Goal: Task Accomplishment & Management: Use online tool/utility

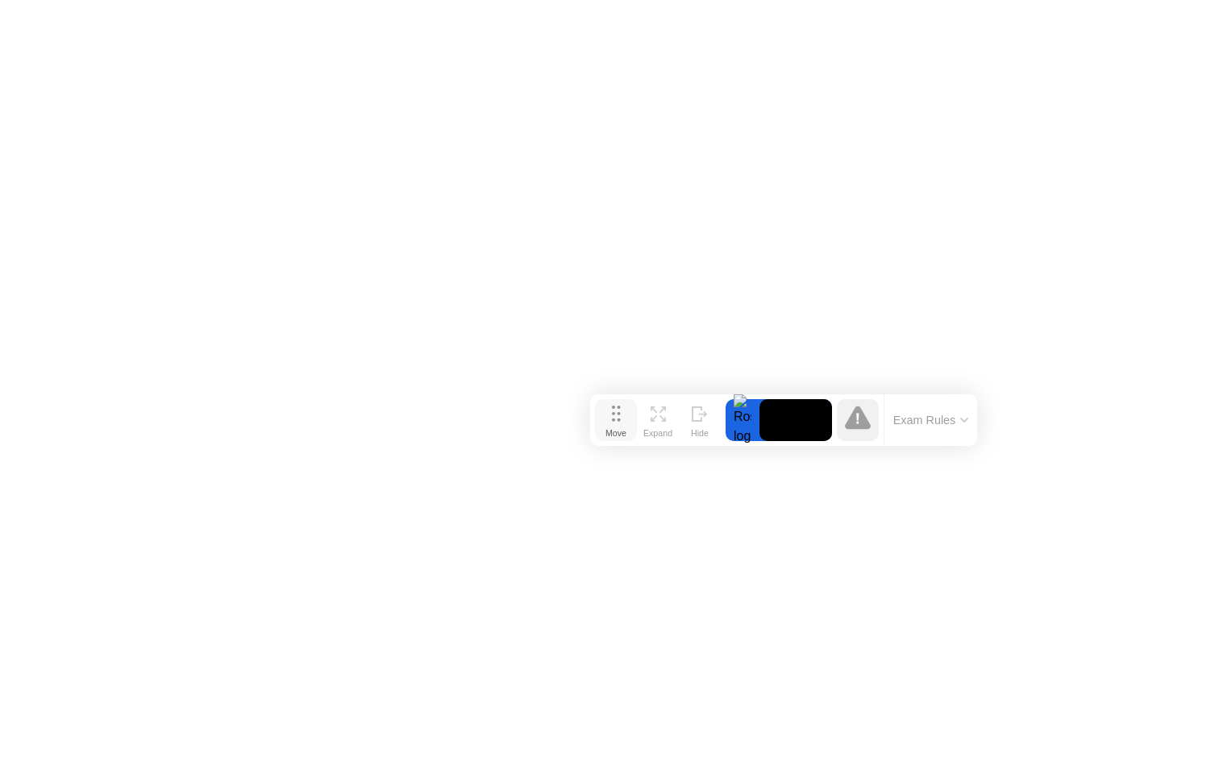
drag, startPoint x: 446, startPoint y: 738, endPoint x: 621, endPoint y: 422, distance: 360.7
click at [621, 428] on div "Move" at bounding box center [615, 433] width 21 height 10
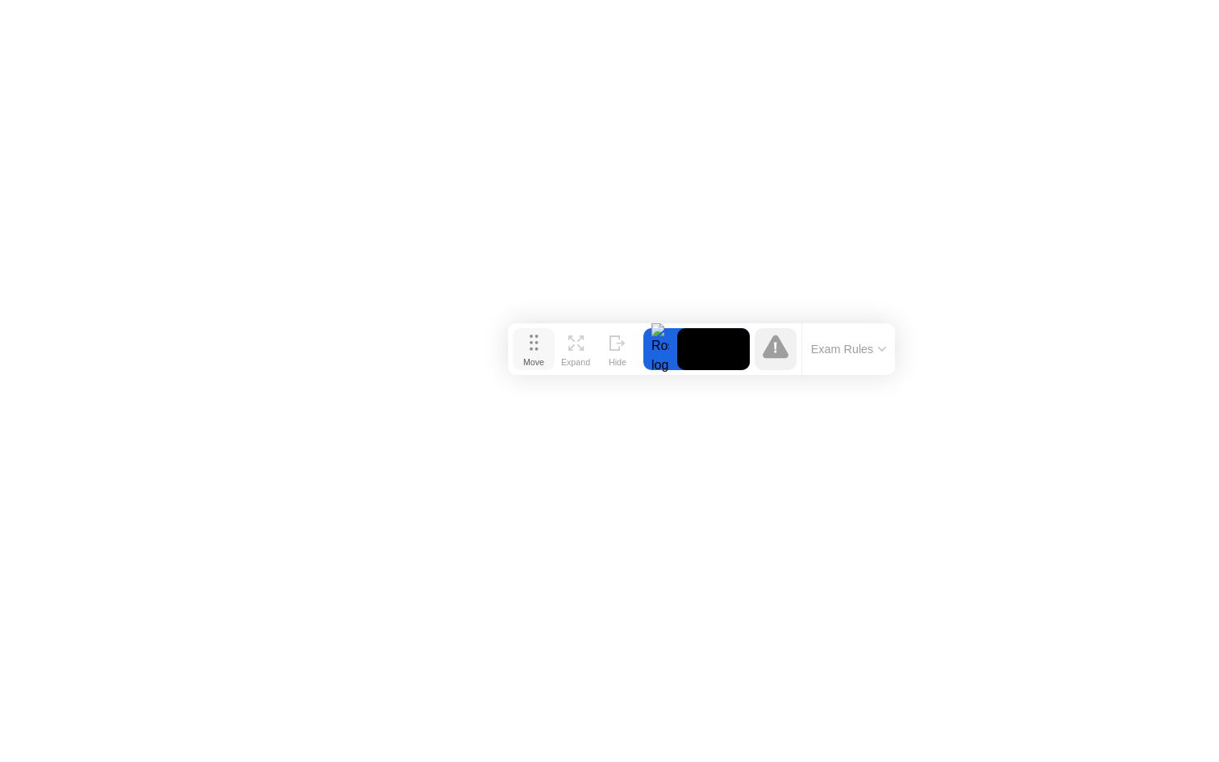
drag, startPoint x: 610, startPoint y: 426, endPoint x: 526, endPoint y: 360, distance: 106.2
click at [525, 357] on div "Move" at bounding box center [533, 362] width 21 height 10
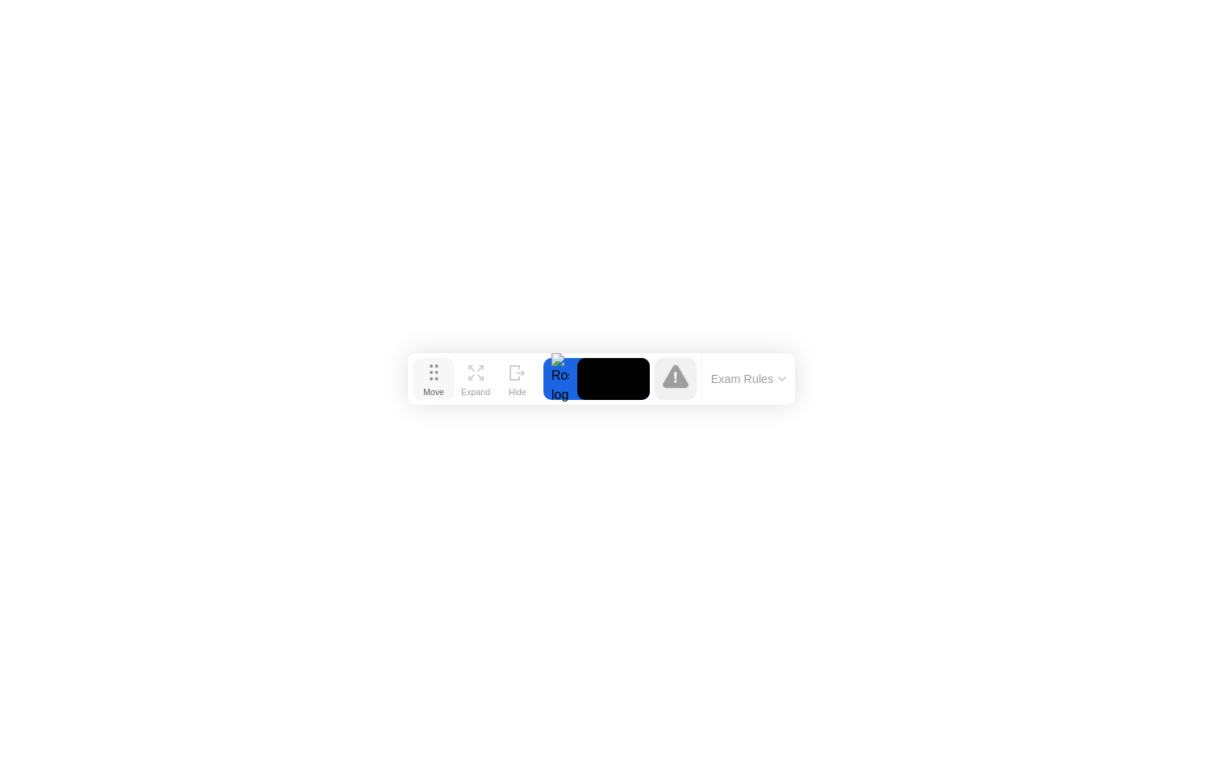
drag, startPoint x: 529, startPoint y: 351, endPoint x: 433, endPoint y: 379, distance: 99.7
click at [433, 379] on icon at bounding box center [434, 372] width 9 height 16
click at [426, 383] on icon at bounding box center [427, 376] width 9 height 16
drag, startPoint x: 426, startPoint y: 383, endPoint x: 428, endPoint y: 393, distance: 10.6
click at [428, 393] on icon at bounding box center [429, 387] width 9 height 16
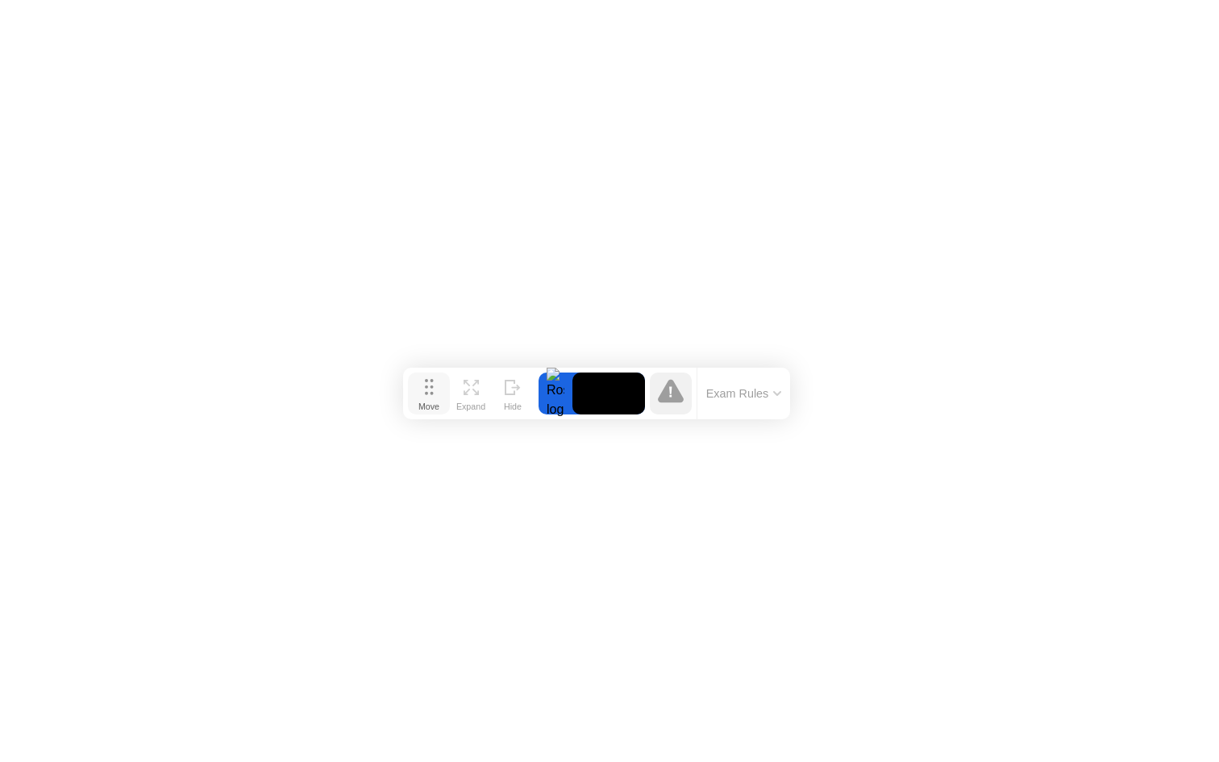
click at [427, 392] on icon at bounding box center [429, 387] width 9 height 16
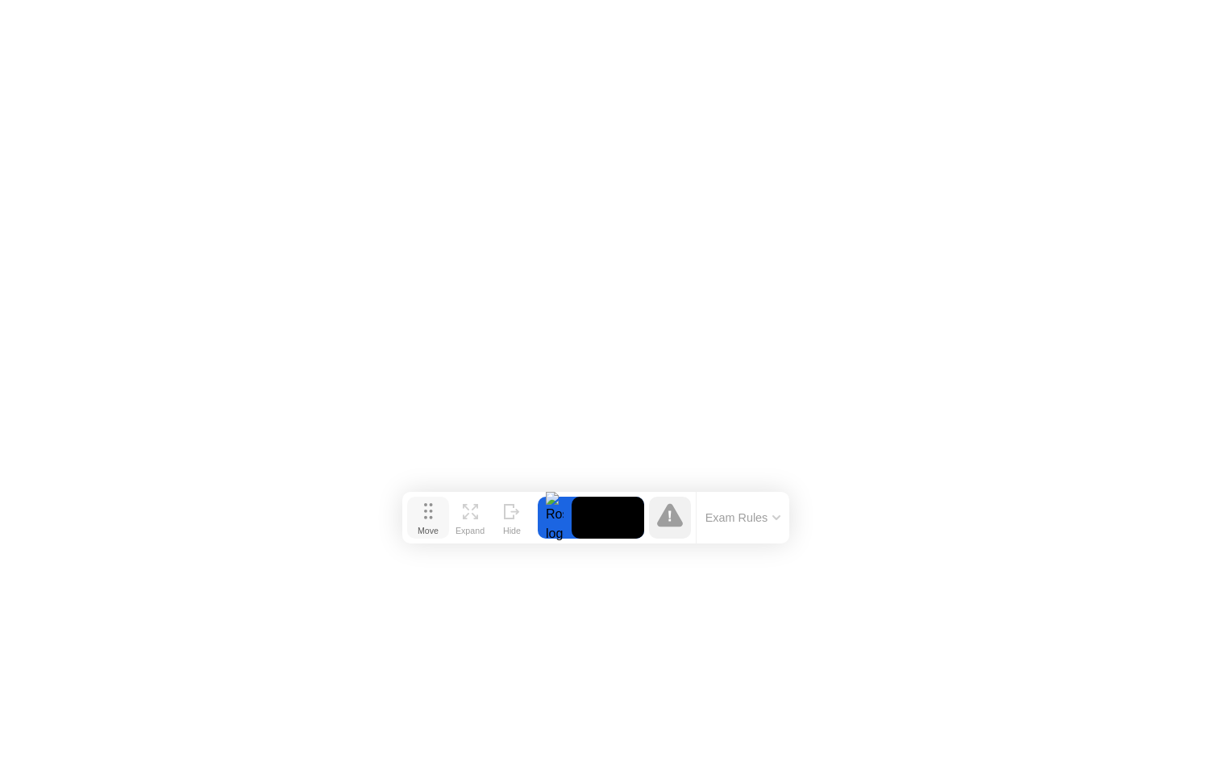
drag, startPoint x: 426, startPoint y: 392, endPoint x: 426, endPoint y: 517, distance: 124.1
click at [426, 517] on circle at bounding box center [425, 517] width 3 height 3
click at [729, 518] on button "Exam Rules" at bounding box center [742, 517] width 85 height 15
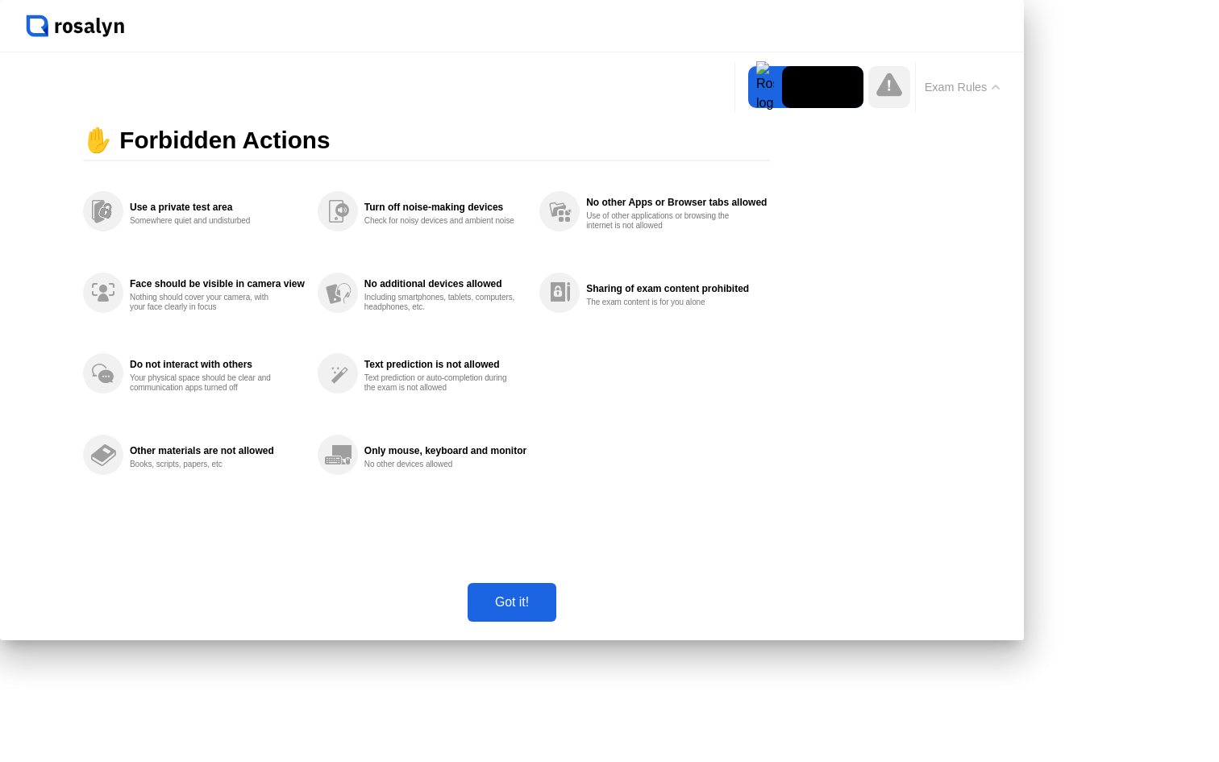
click at [551, 609] on div "Got it!" at bounding box center [511, 602] width 79 height 15
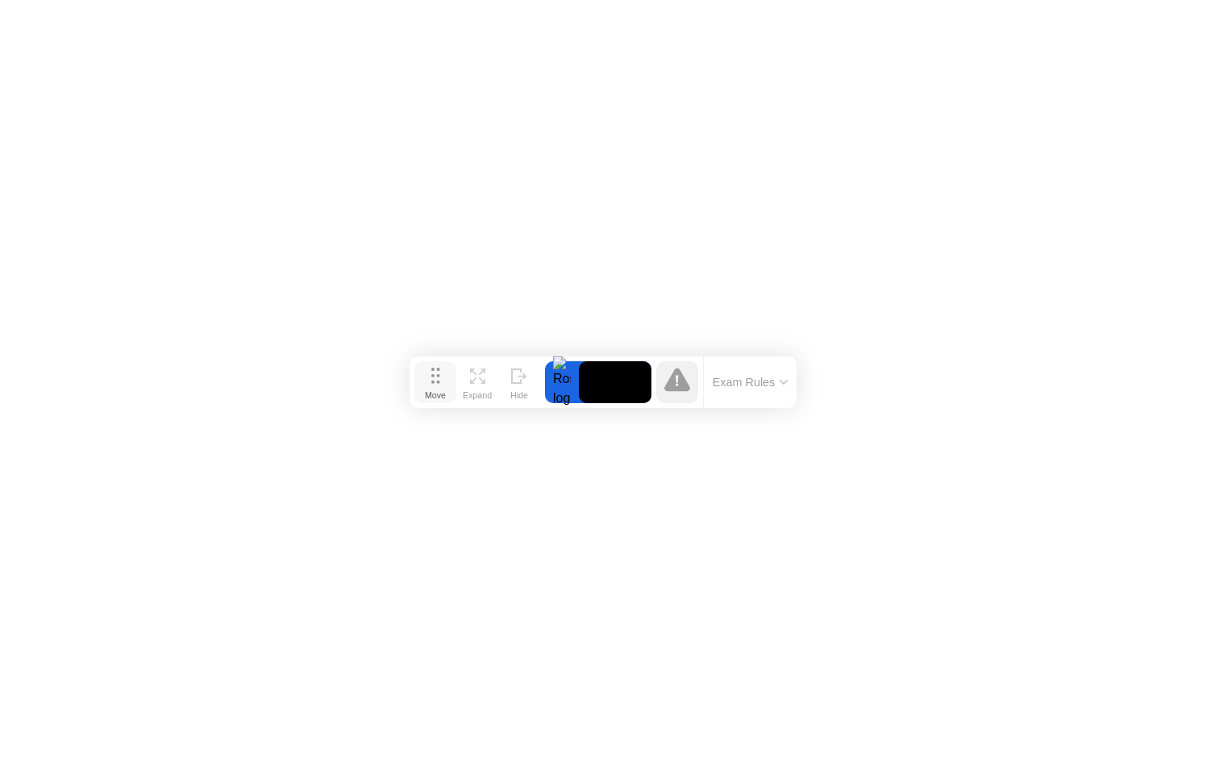
drag, startPoint x: 432, startPoint y: 506, endPoint x: 440, endPoint y: 374, distance: 132.4
click at [440, 372] on button "Move" at bounding box center [435, 382] width 42 height 42
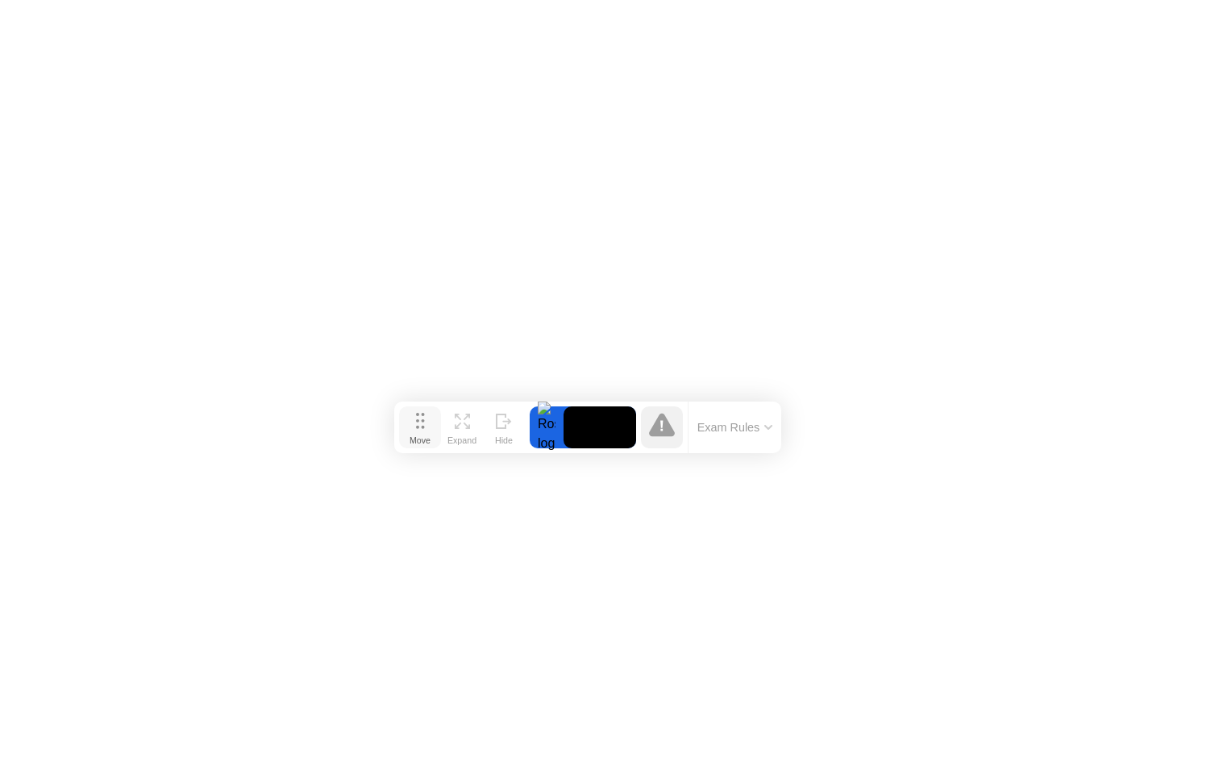
drag, startPoint x: 440, startPoint y: 374, endPoint x: 425, endPoint y: 418, distance: 46.9
click at [425, 418] on button "Move" at bounding box center [420, 427] width 42 height 42
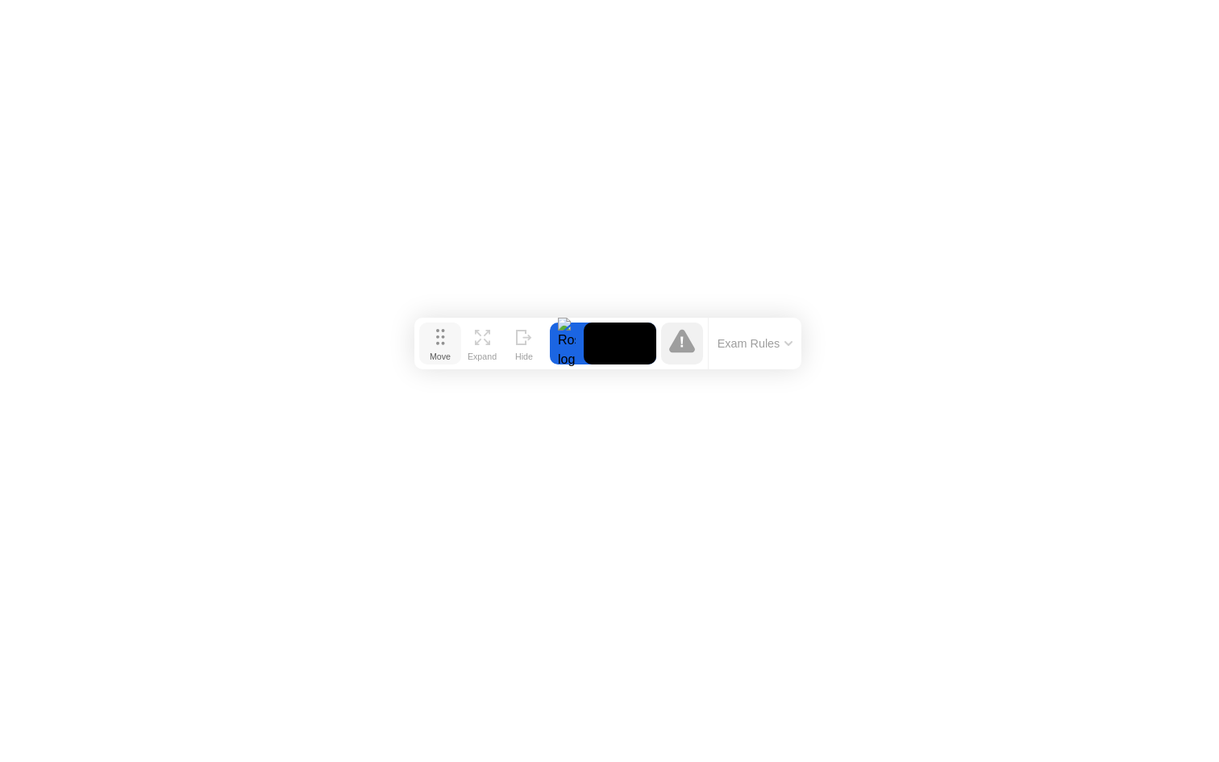
drag, startPoint x: 425, startPoint y: 418, endPoint x: 446, endPoint y: 336, distance: 84.8
click at [446, 336] on button "Move" at bounding box center [440, 343] width 42 height 42
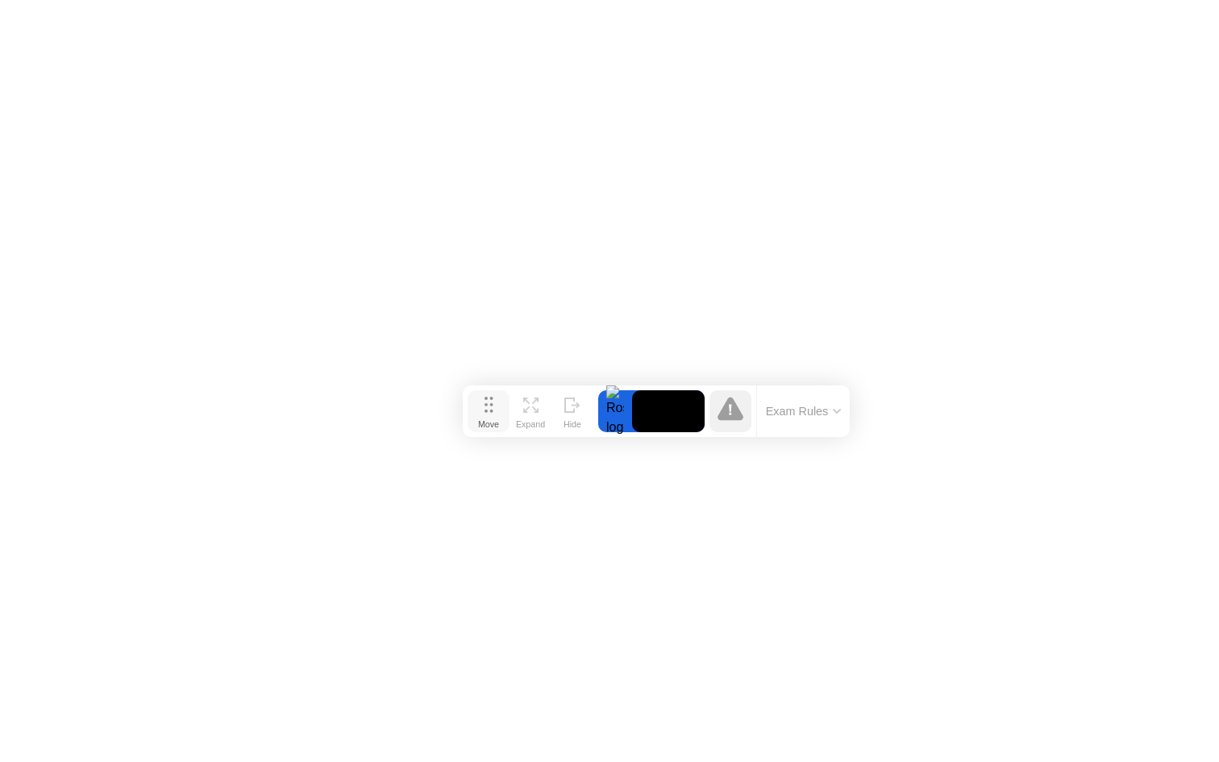
drag, startPoint x: 446, startPoint y: 336, endPoint x: 498, endPoint y: 421, distance: 99.5
click at [498, 423] on button "Move" at bounding box center [488, 411] width 42 height 42
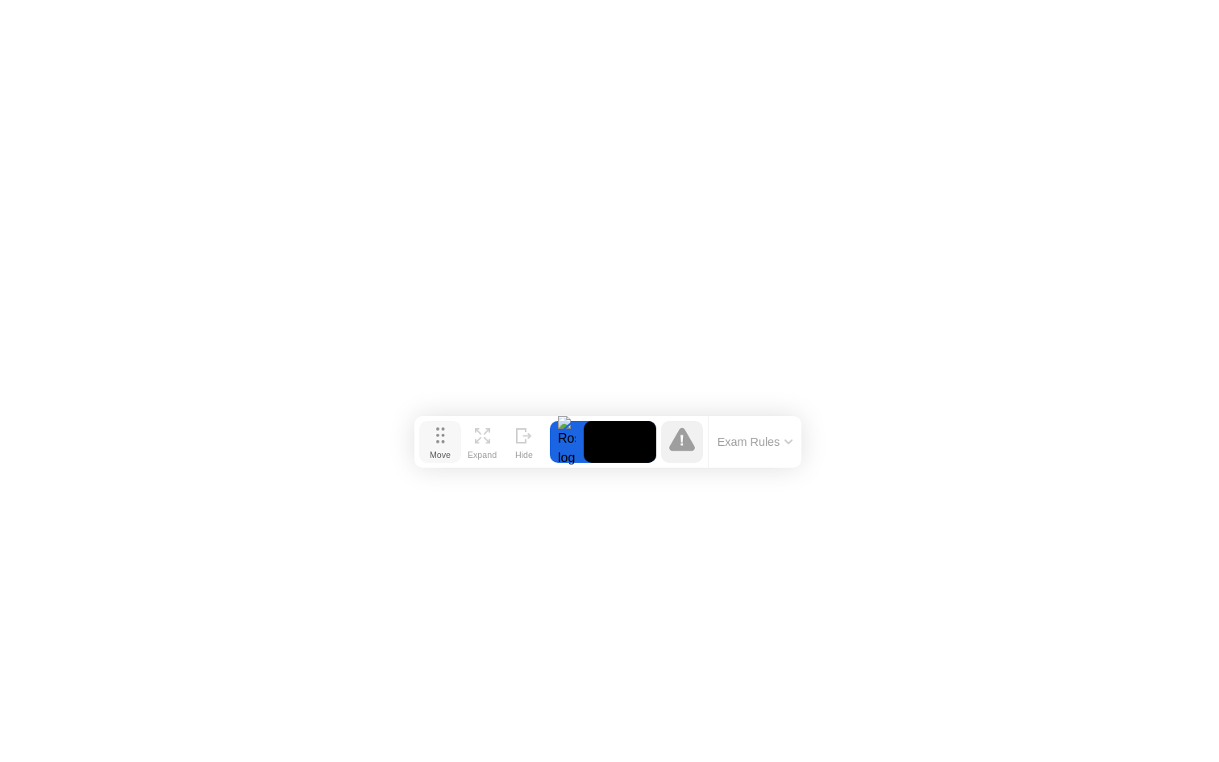
drag, startPoint x: 498, startPoint y: 421, endPoint x: 398, endPoint y: 437, distance: 101.2
click at [419, 437] on button "Move" at bounding box center [440, 442] width 42 height 42
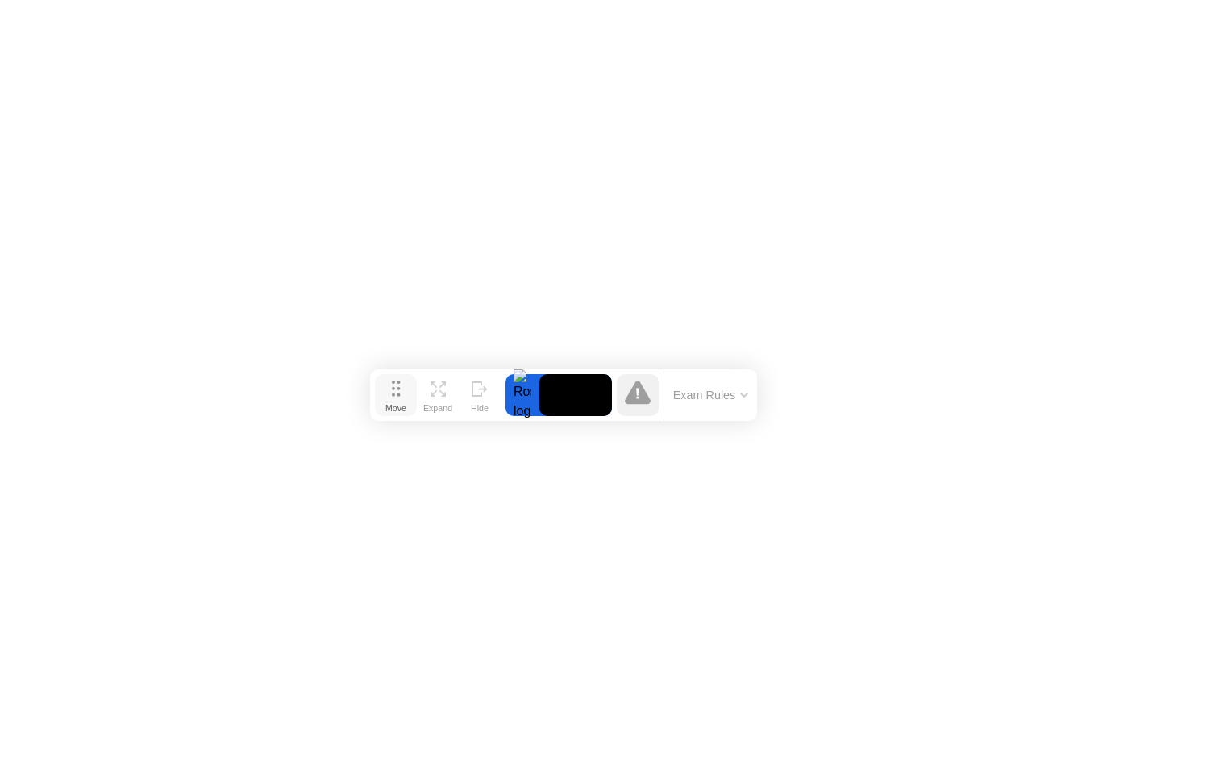
drag, startPoint x: 398, startPoint y: 437, endPoint x: 406, endPoint y: 374, distance: 63.4
click at [406, 374] on button "Move" at bounding box center [396, 395] width 42 height 42
drag, startPoint x: 406, startPoint y: 374, endPoint x: 496, endPoint y: 384, distance: 90.0
click at [437, 384] on button "Move" at bounding box center [416, 384] width 42 height 42
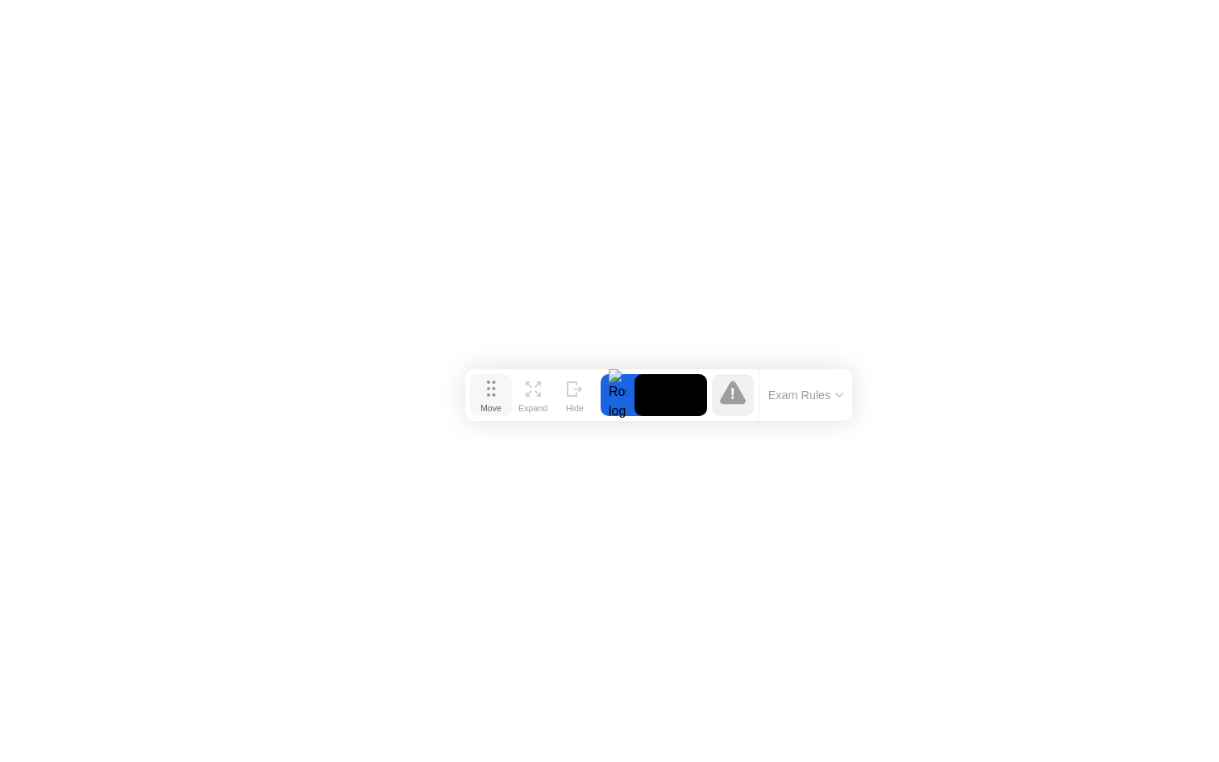
click at [496, 384] on button "Move" at bounding box center [491, 395] width 42 height 42
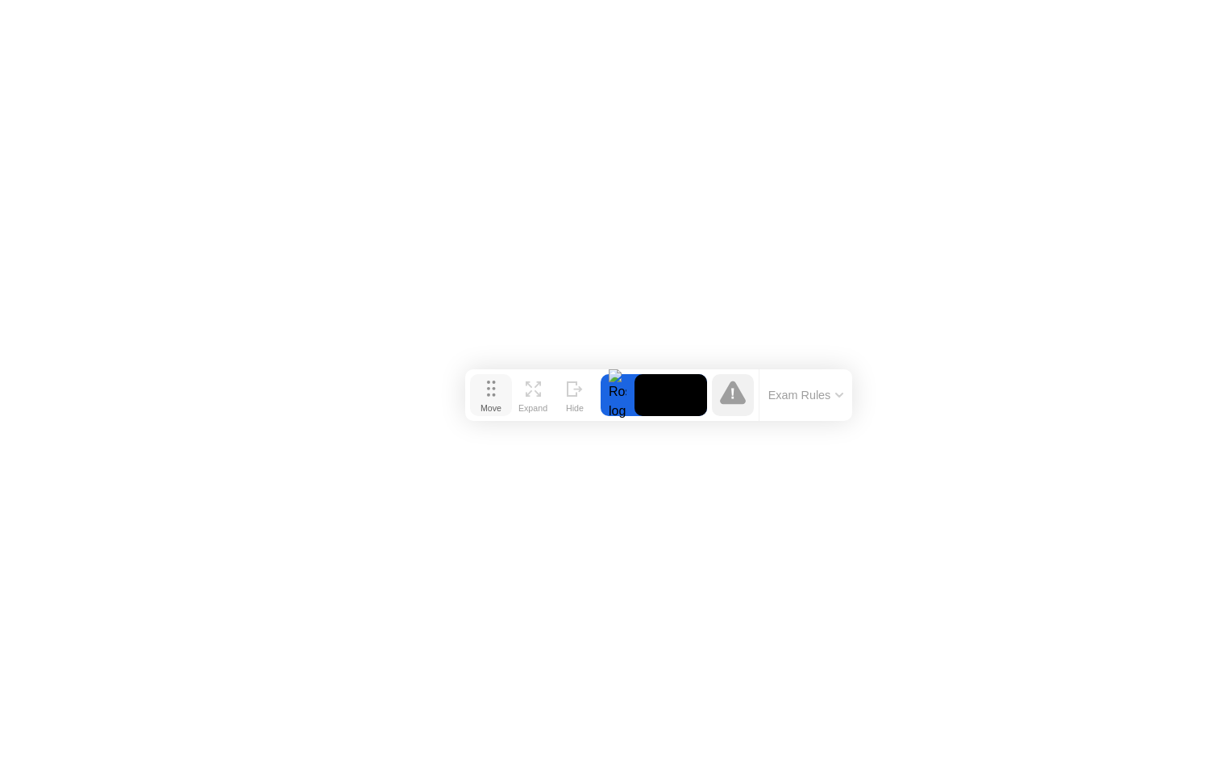
click at [496, 384] on button "Move" at bounding box center [491, 395] width 42 height 42
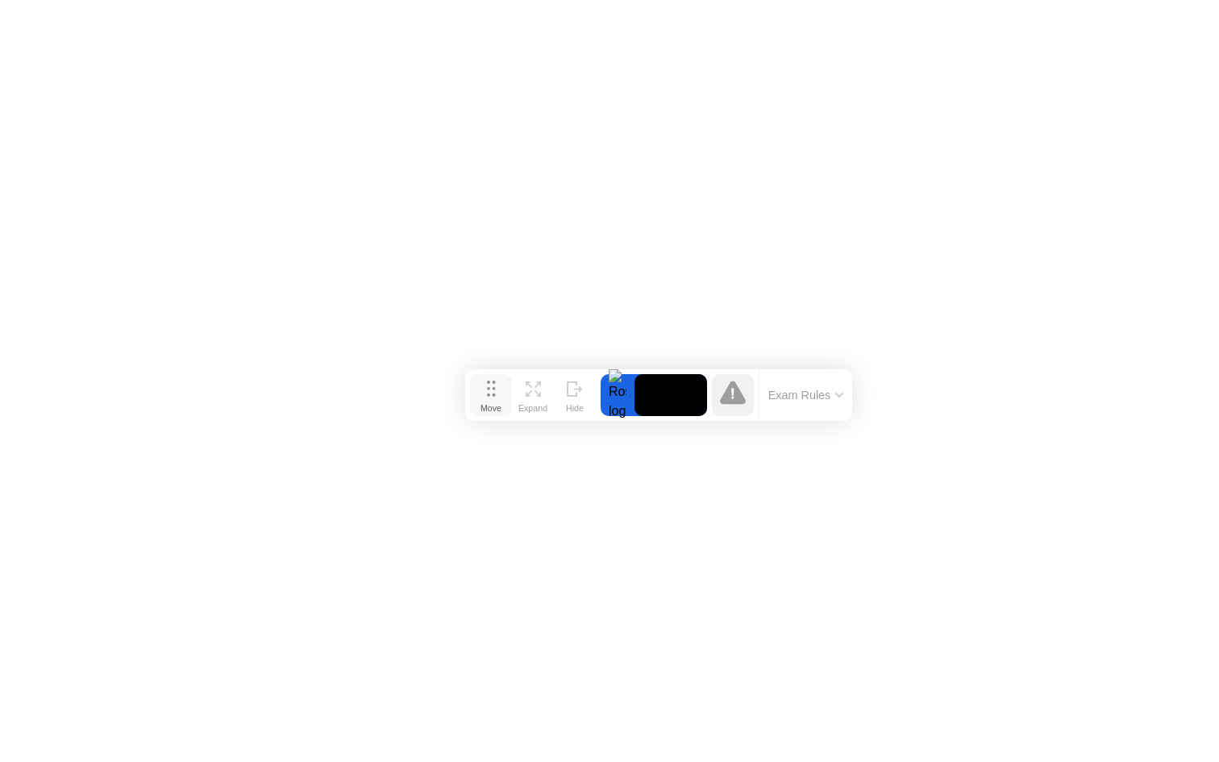
click at [496, 384] on button "Move" at bounding box center [491, 395] width 42 height 42
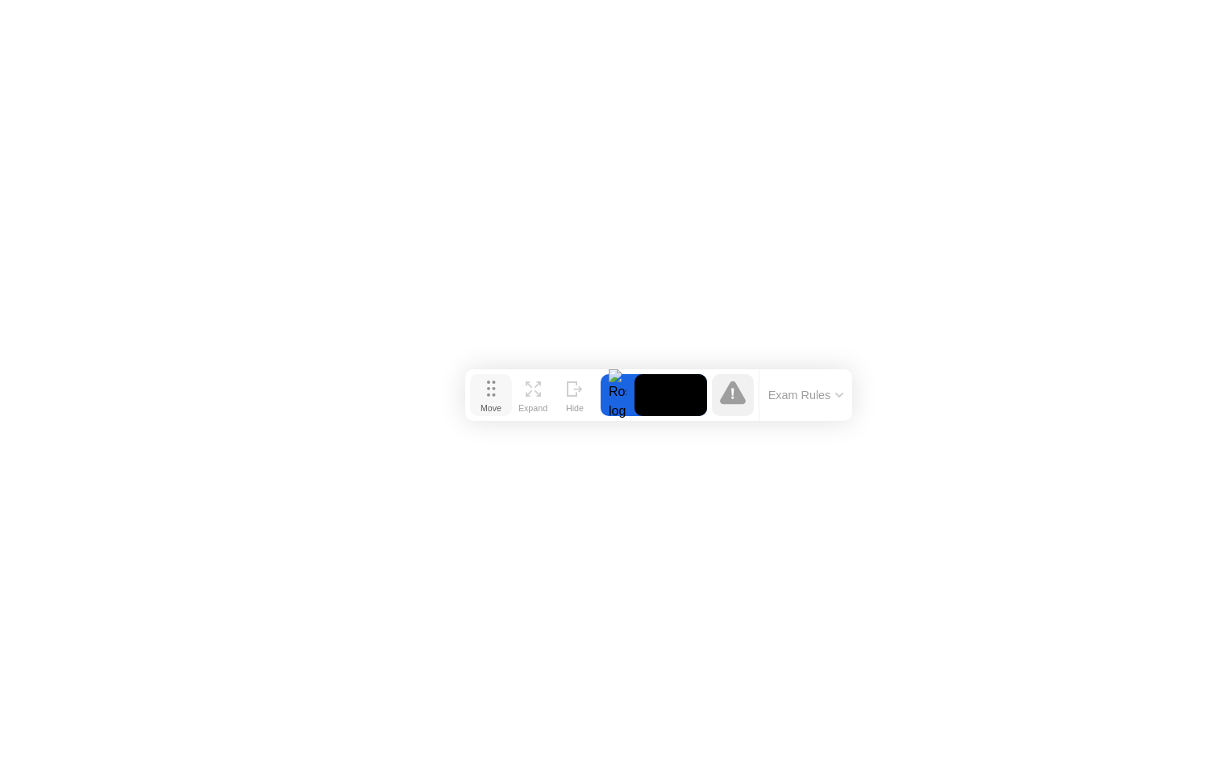
click at [496, 384] on button "Move" at bounding box center [491, 395] width 42 height 42
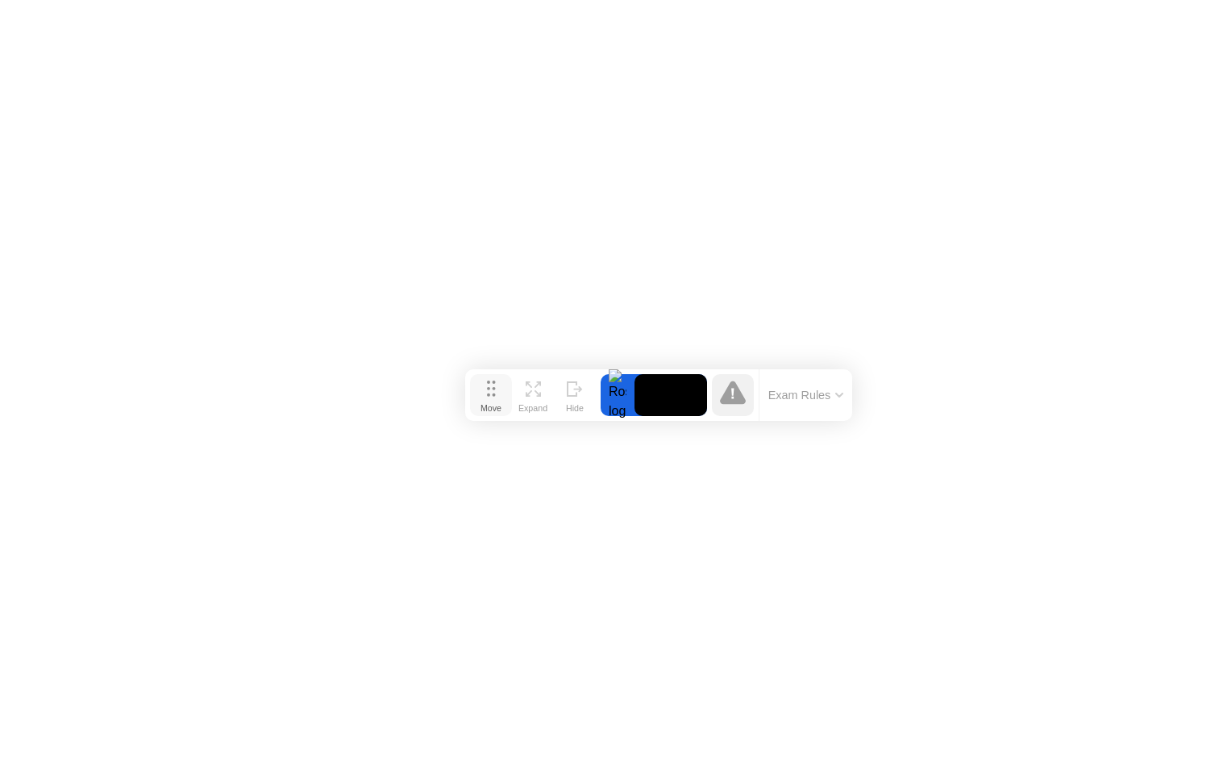
click at [496, 384] on button "Move" at bounding box center [491, 395] width 42 height 42
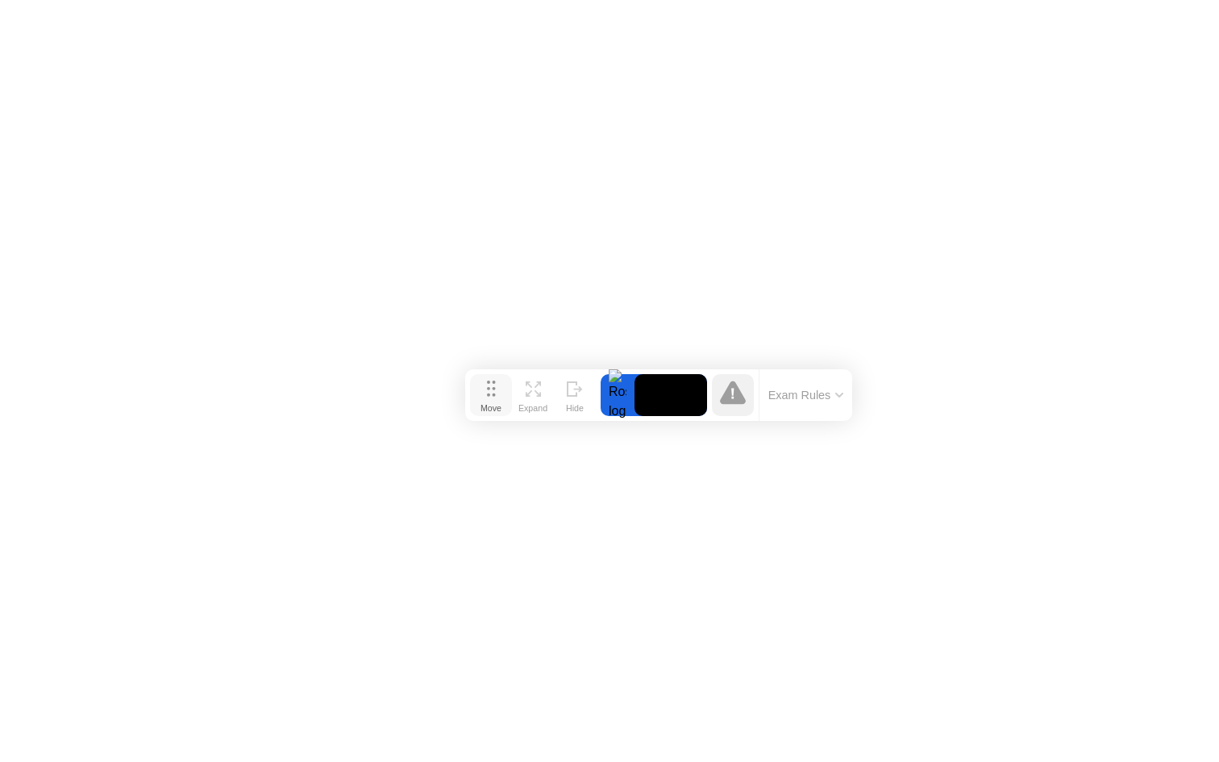
click at [496, 384] on button "Move" at bounding box center [491, 395] width 42 height 42
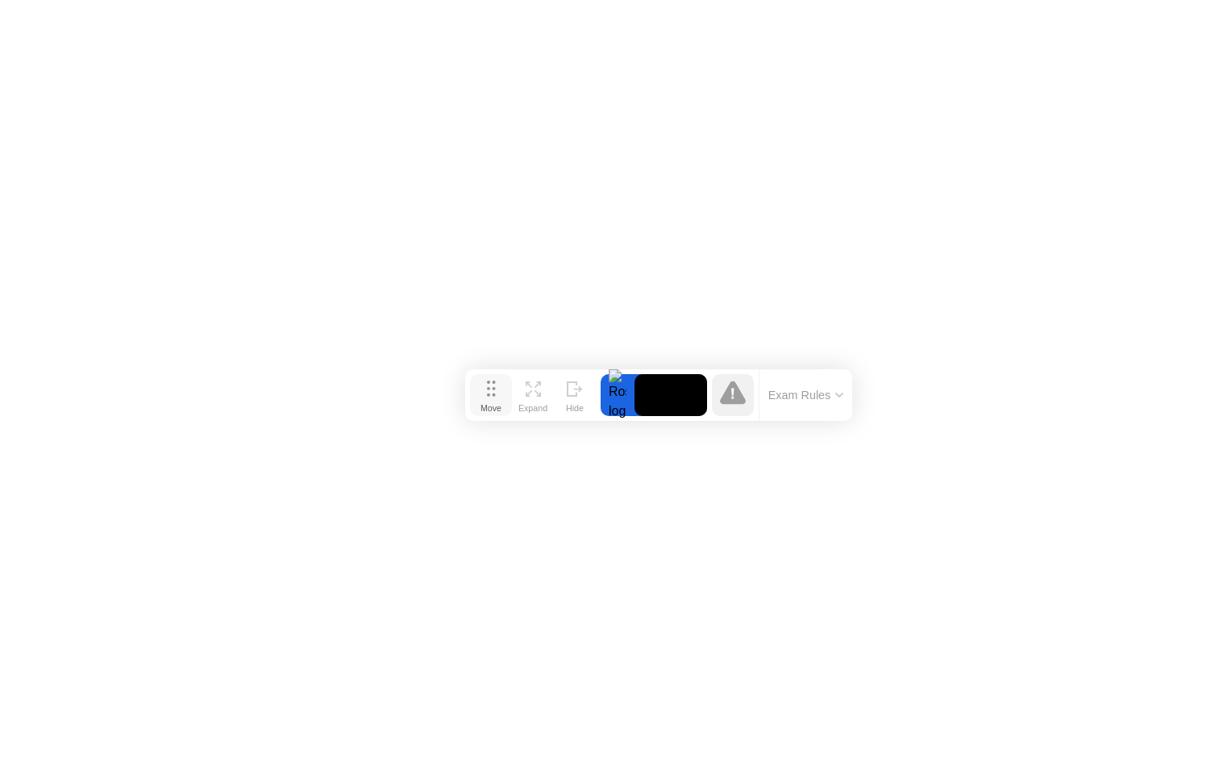
click at [496, 384] on button "Move" at bounding box center [491, 395] width 42 height 42
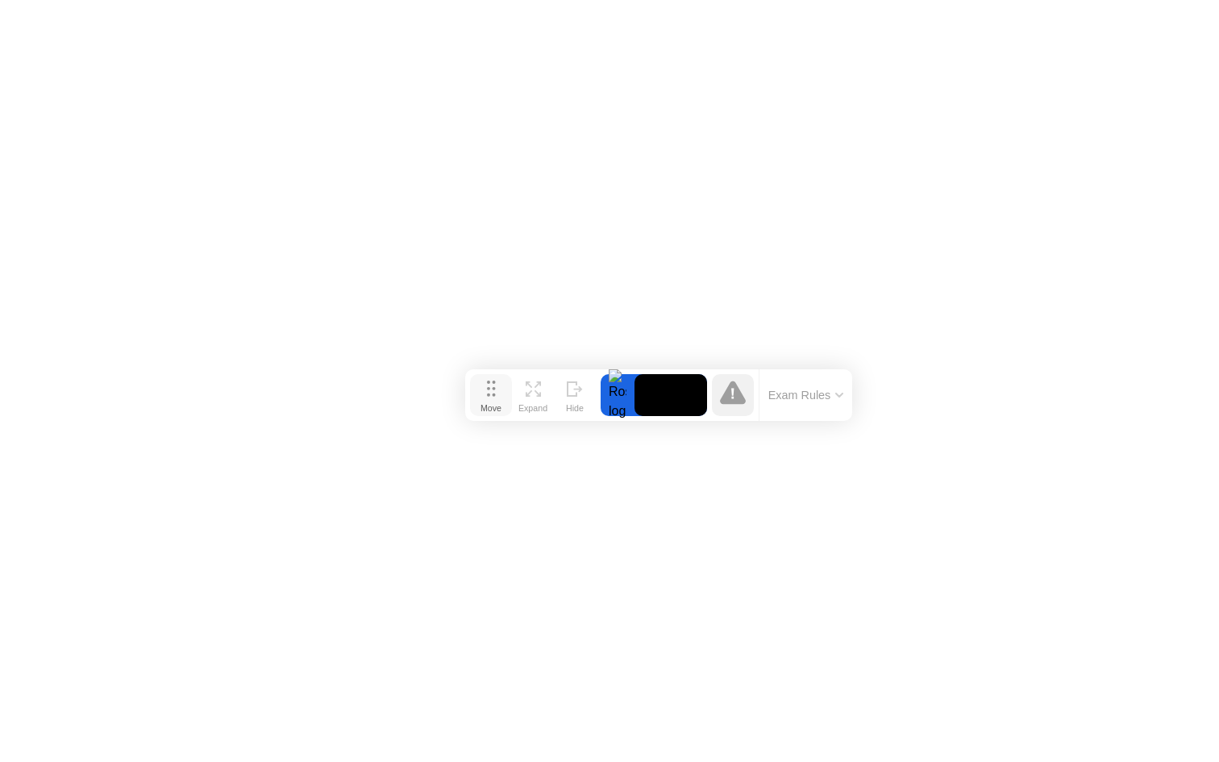
click at [496, 384] on button "Move" at bounding box center [491, 395] width 42 height 42
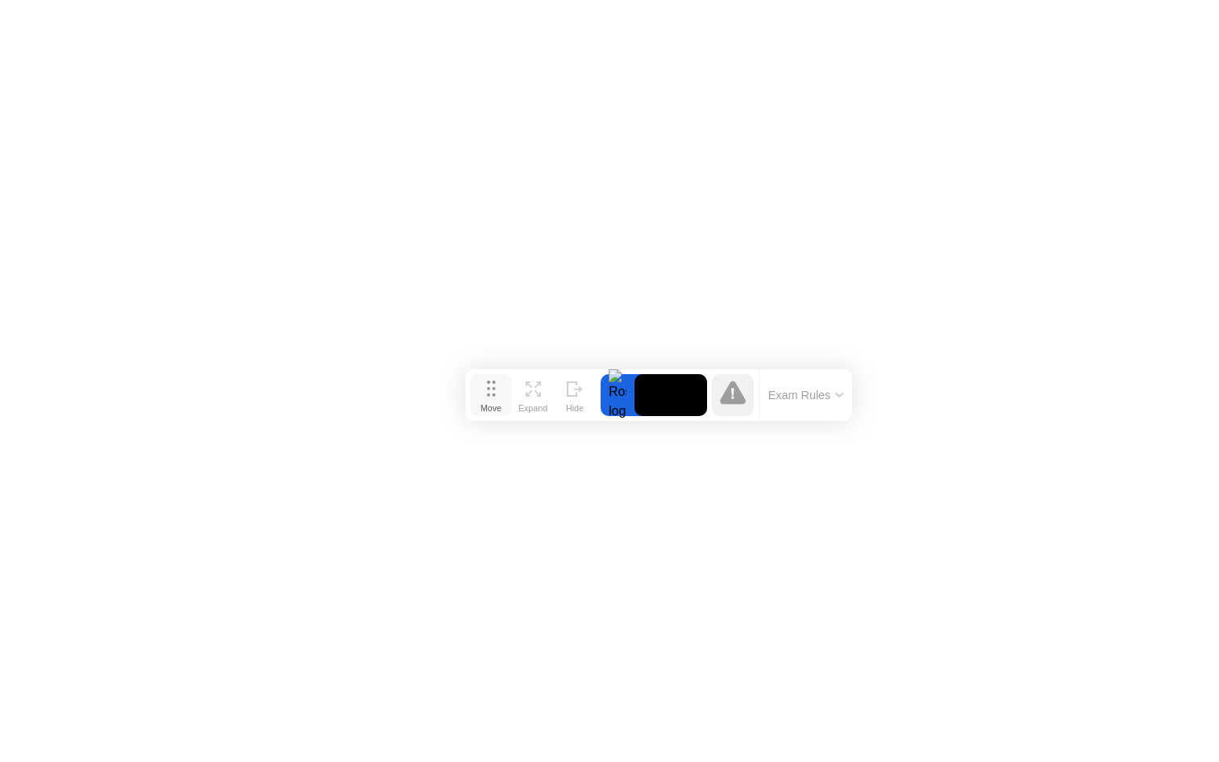
click at [496, 382] on button "Move" at bounding box center [491, 395] width 42 height 42
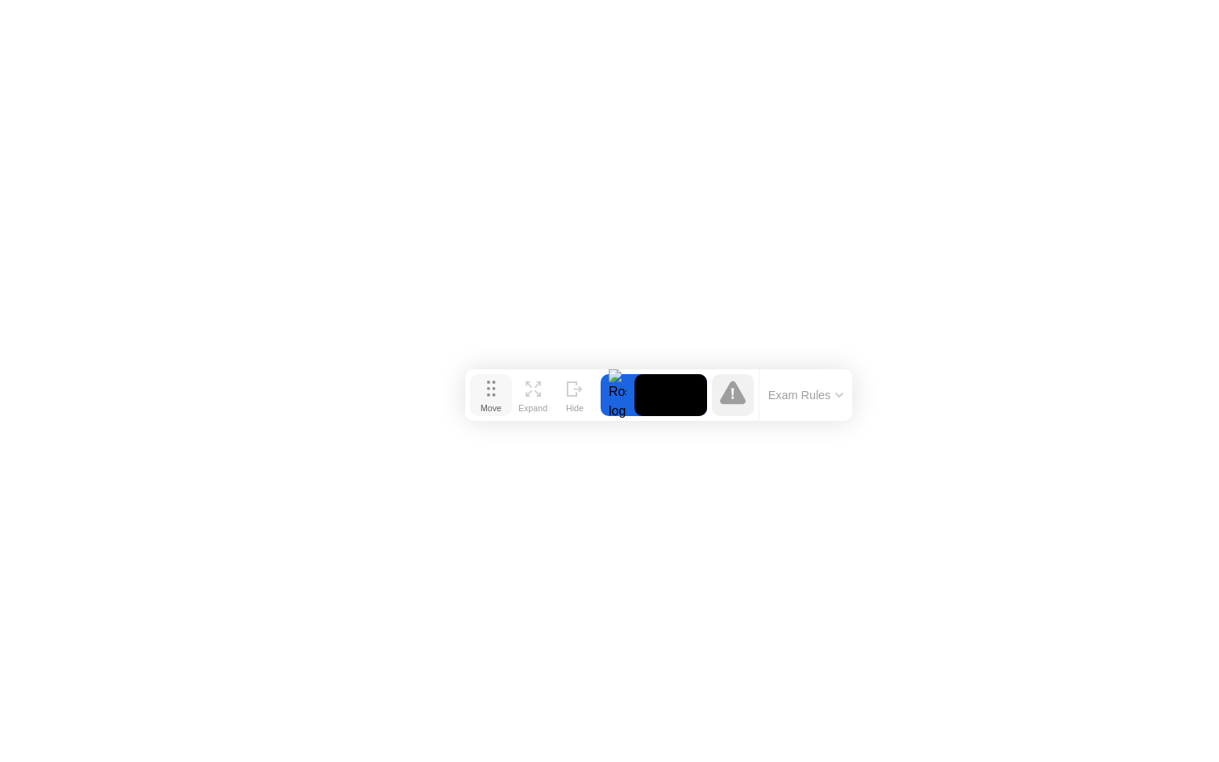
click at [496, 382] on button "Move" at bounding box center [491, 395] width 42 height 42
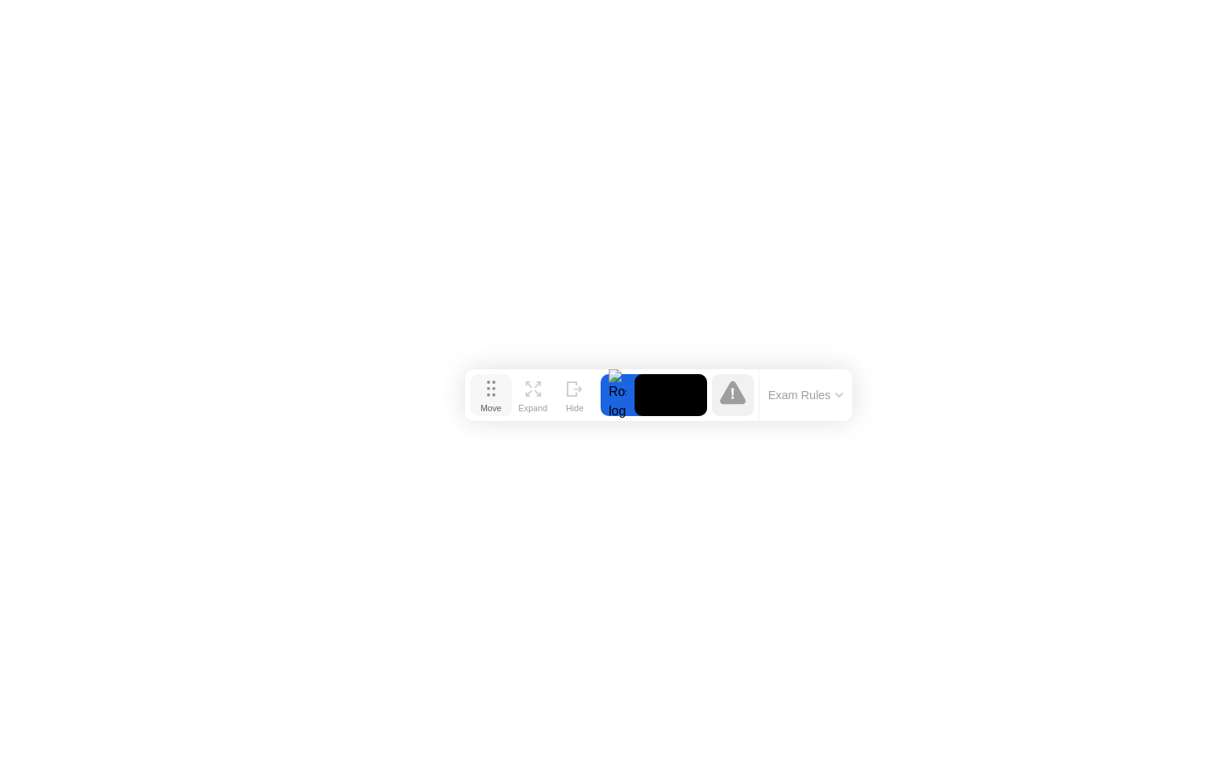
click at [496, 382] on button "Move" at bounding box center [491, 395] width 42 height 42
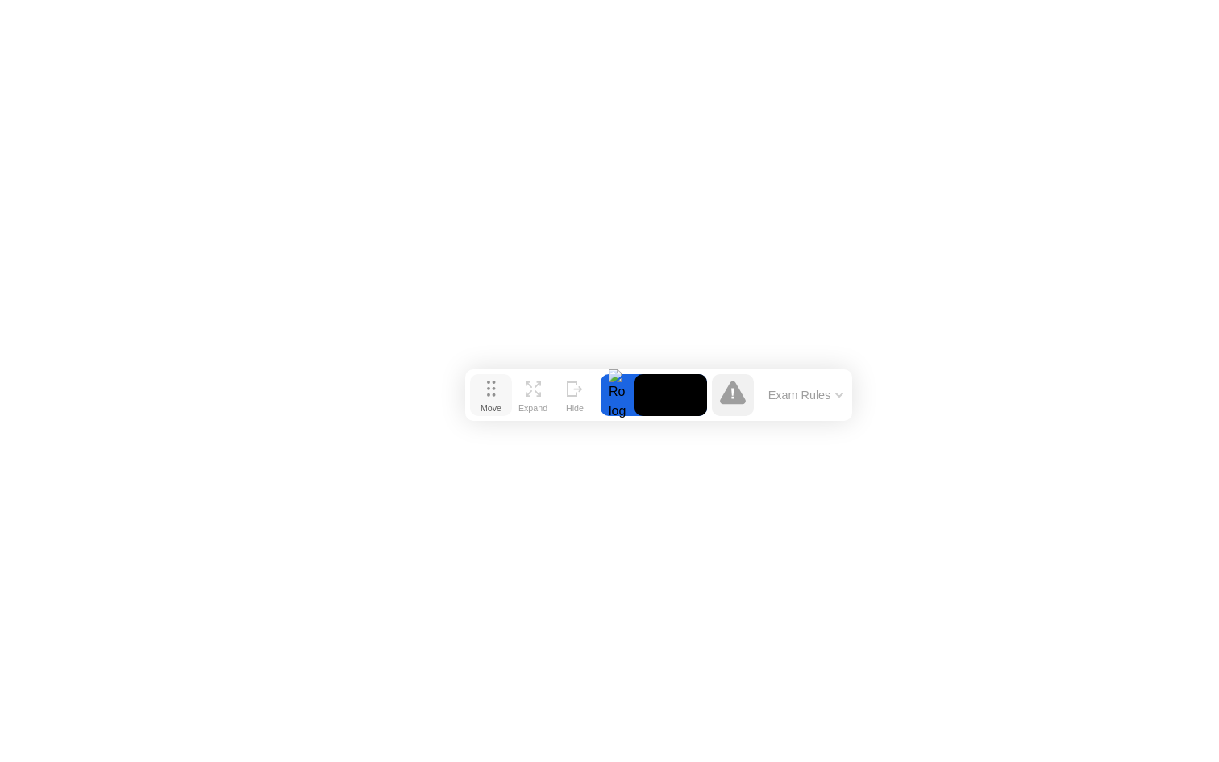
click at [496, 382] on button "Move" at bounding box center [491, 395] width 42 height 42
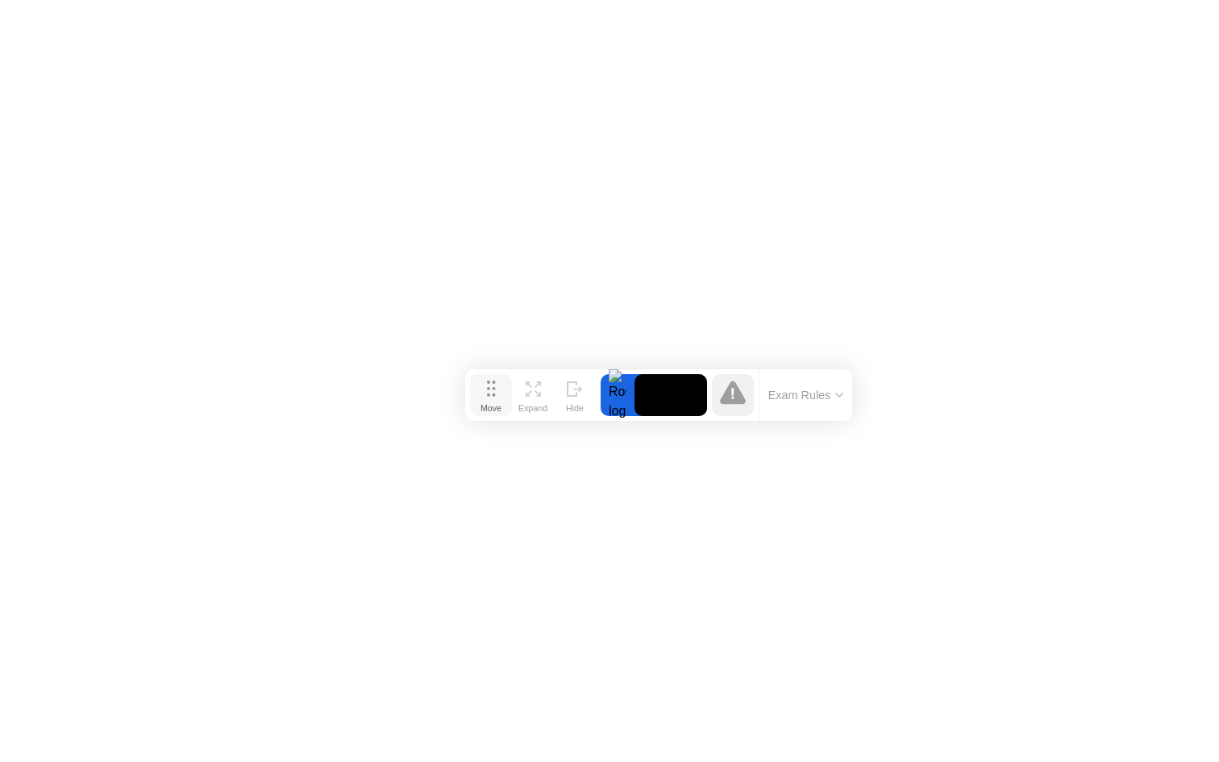
click at [496, 382] on button "Move" at bounding box center [491, 395] width 42 height 42
click at [494, 381] on button "Move" at bounding box center [491, 395] width 42 height 42
click at [494, 381] on button "Move" at bounding box center [489, 394] width 42 height 42
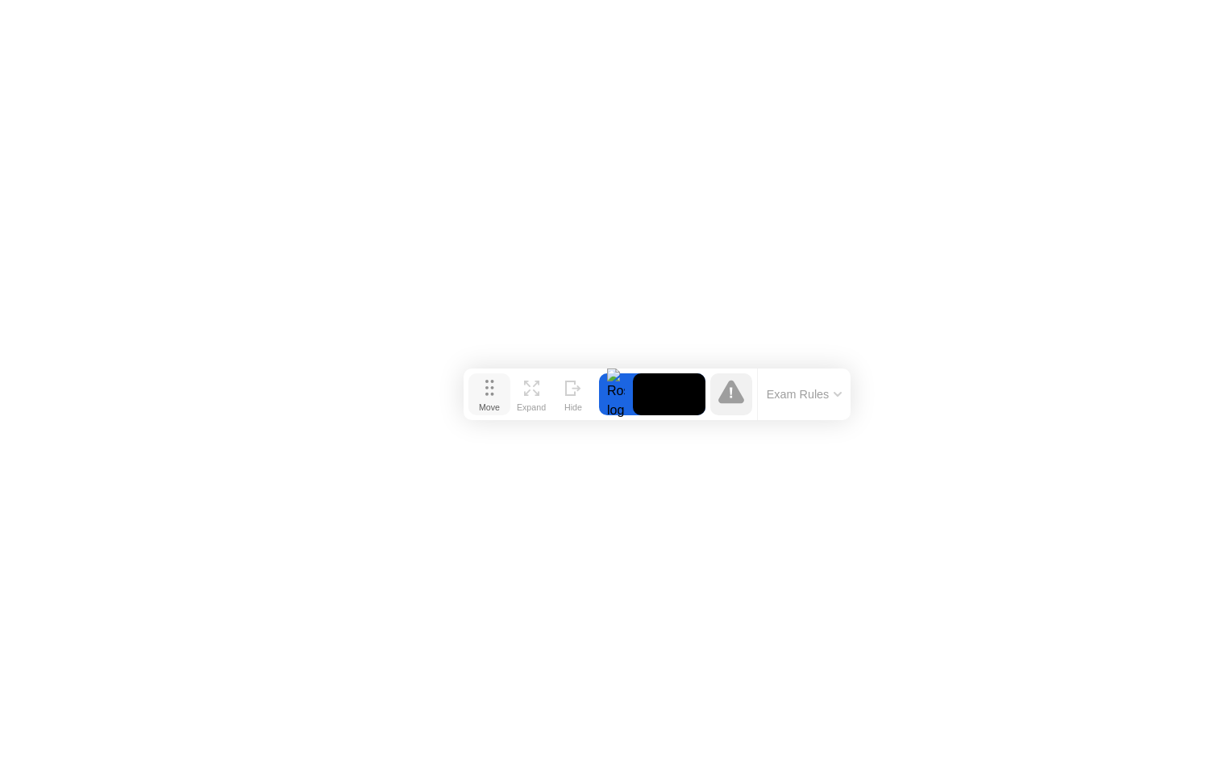
click at [494, 381] on button "Move" at bounding box center [489, 394] width 42 height 42
drag, startPoint x: 494, startPoint y: 381, endPoint x: 455, endPoint y: 380, distance: 38.7
click at [492, 381] on button "Move" at bounding box center [489, 394] width 42 height 42
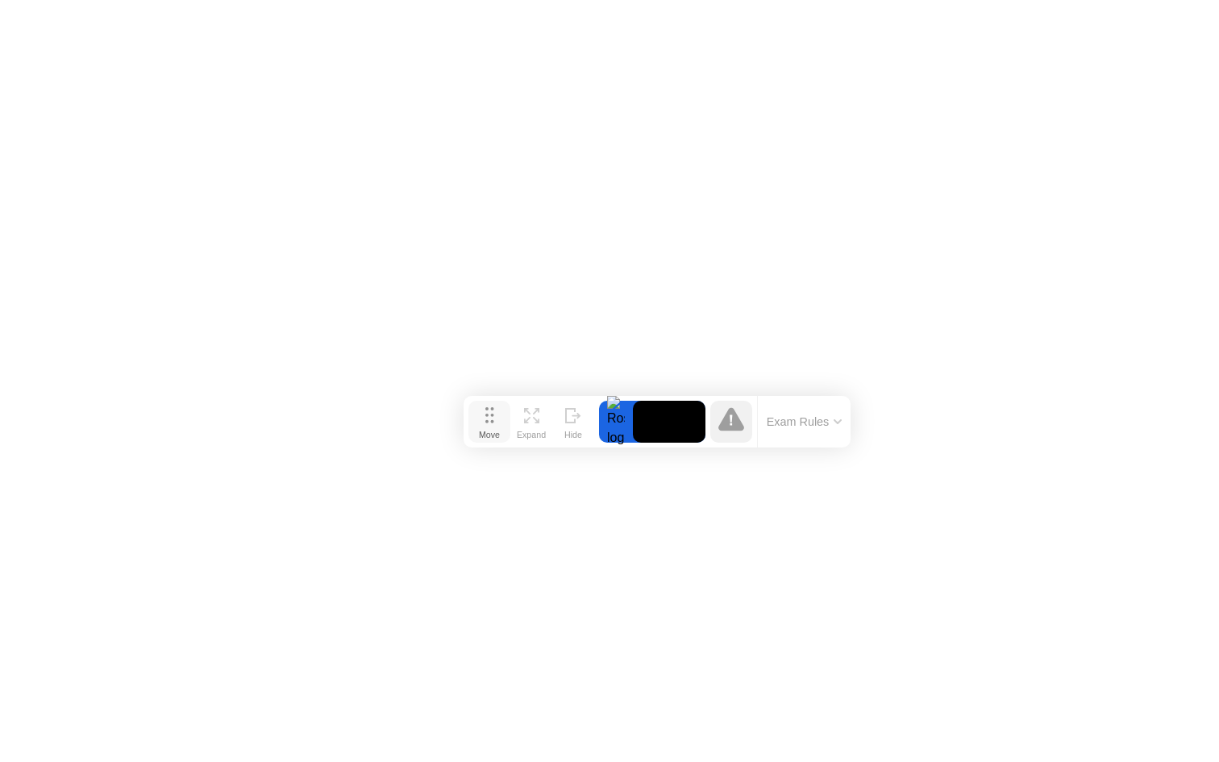
drag, startPoint x: 493, startPoint y: 391, endPoint x: 493, endPoint y: 418, distance: 27.4
click at [493, 418] on icon at bounding box center [489, 415] width 9 height 16
drag, startPoint x: 492, startPoint y: 418, endPoint x: 527, endPoint y: 405, distance: 37.3
click at [499, 405] on icon at bounding box center [494, 403] width 9 height 16
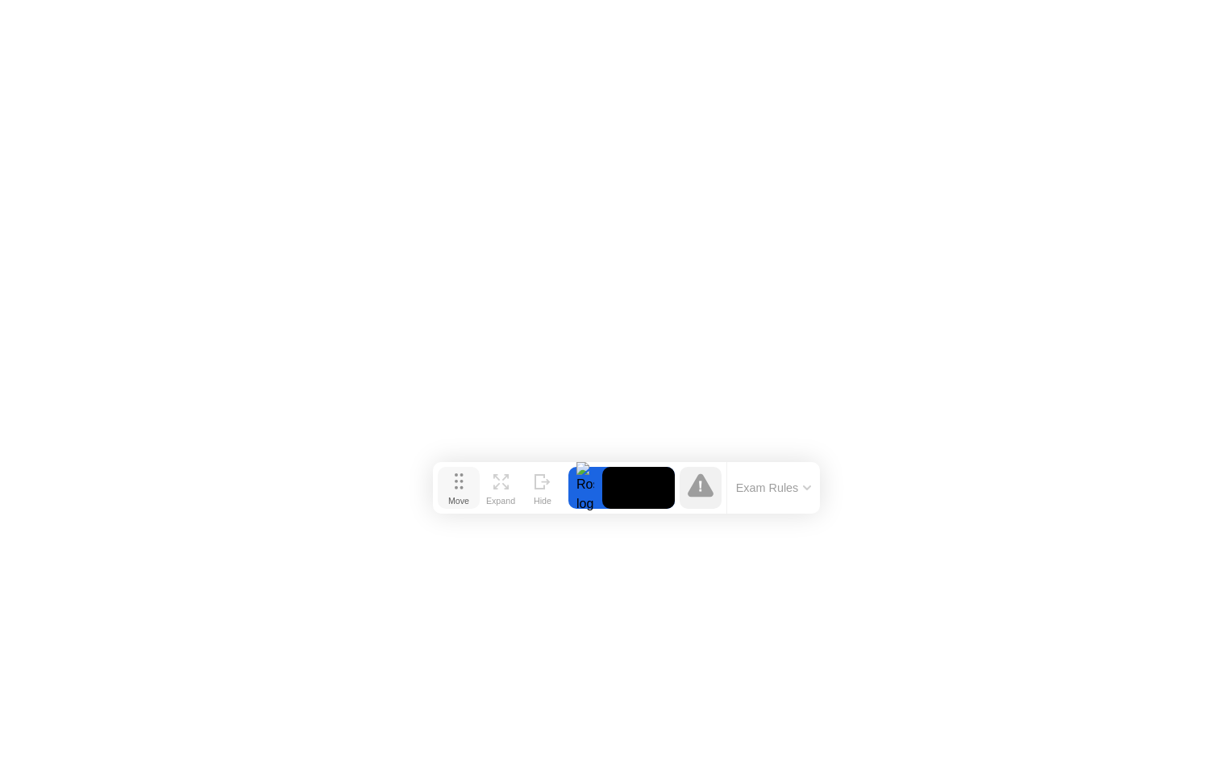
drag, startPoint x: 527, startPoint y: 405, endPoint x: 448, endPoint y: 373, distance: 85.0
click at [455, 473] on icon at bounding box center [459, 481] width 9 height 16
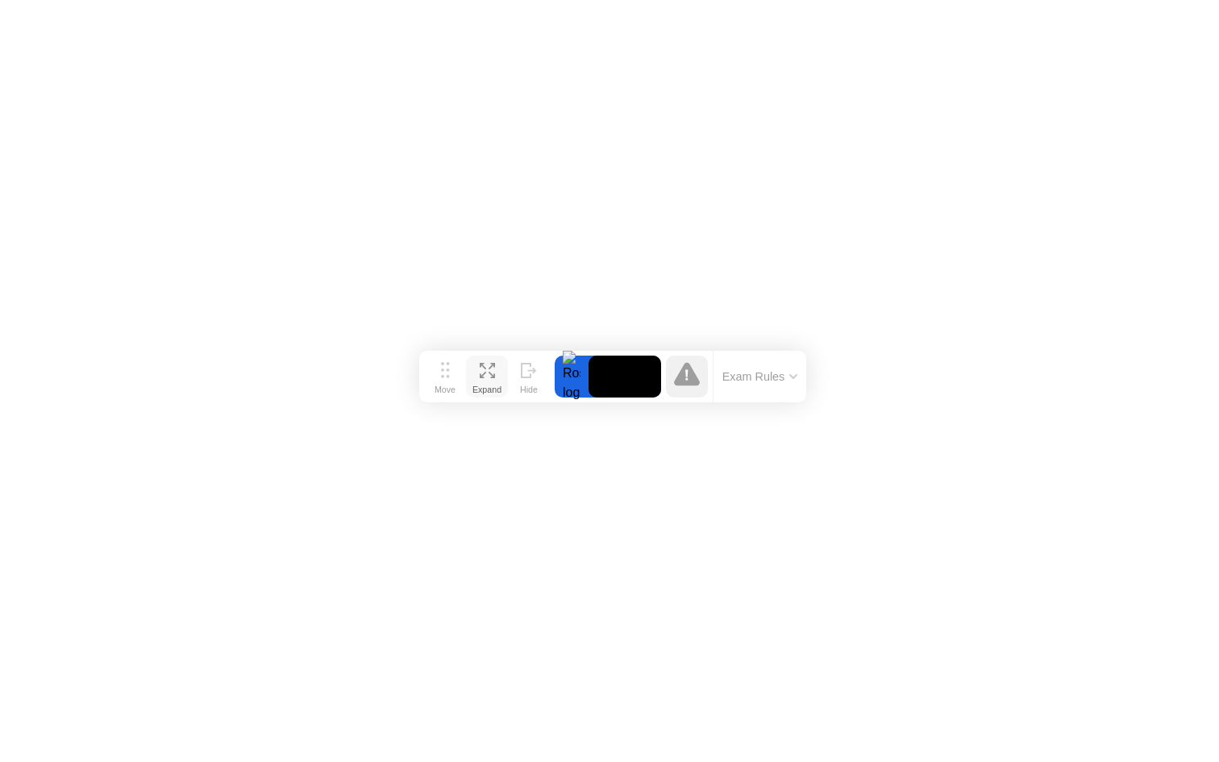
drag, startPoint x: 448, startPoint y: 373, endPoint x: 495, endPoint y: 400, distance: 53.8
click at [450, 377] on icon at bounding box center [445, 370] width 9 height 16
click at [442, 388] on div "Move" at bounding box center [452, 393] width 21 height 10
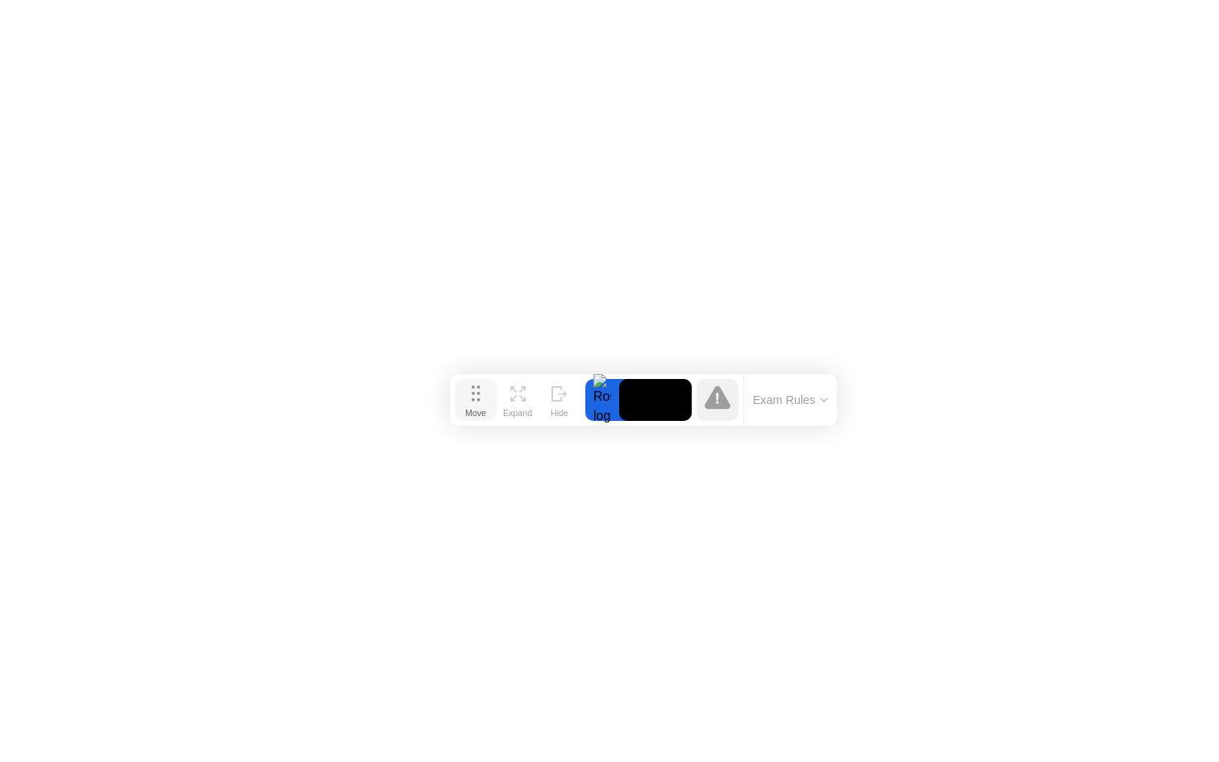
drag, startPoint x: 442, startPoint y: 385, endPoint x: 504, endPoint y: 430, distance: 76.7
click at [486, 417] on div "Move" at bounding box center [475, 413] width 21 height 10
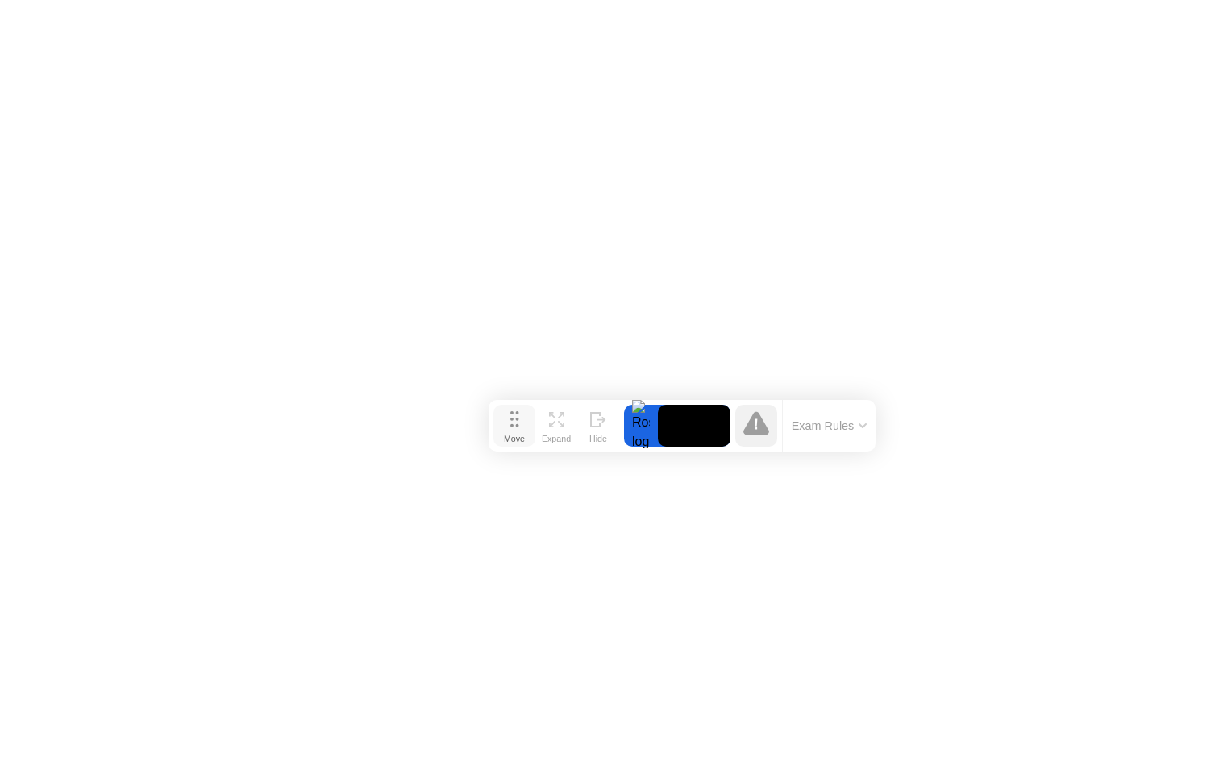
click at [517, 434] on div "Move" at bounding box center [514, 439] width 21 height 10
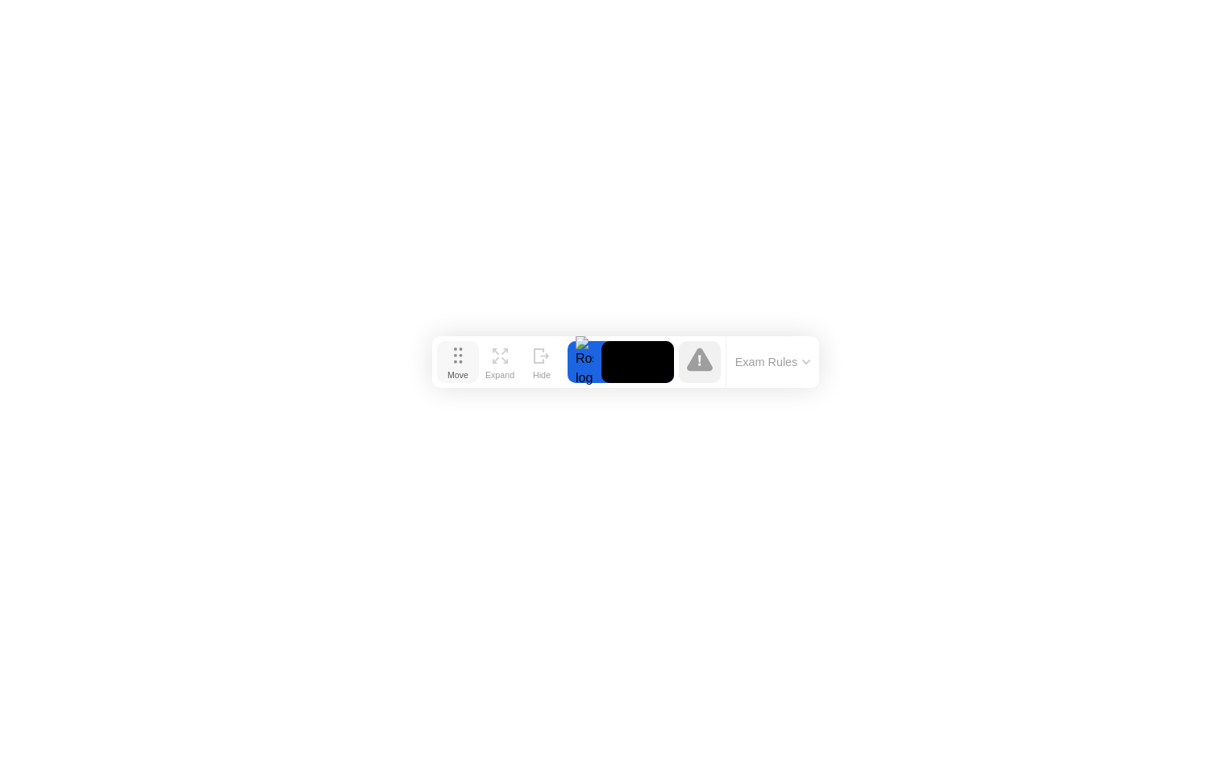
drag, startPoint x: 517, startPoint y: 427, endPoint x: 460, endPoint y: 363, distance: 85.1
click at [460, 363] on button "Move" at bounding box center [458, 362] width 42 height 42
click at [460, 370] on div "Move" at bounding box center [457, 375] width 21 height 10
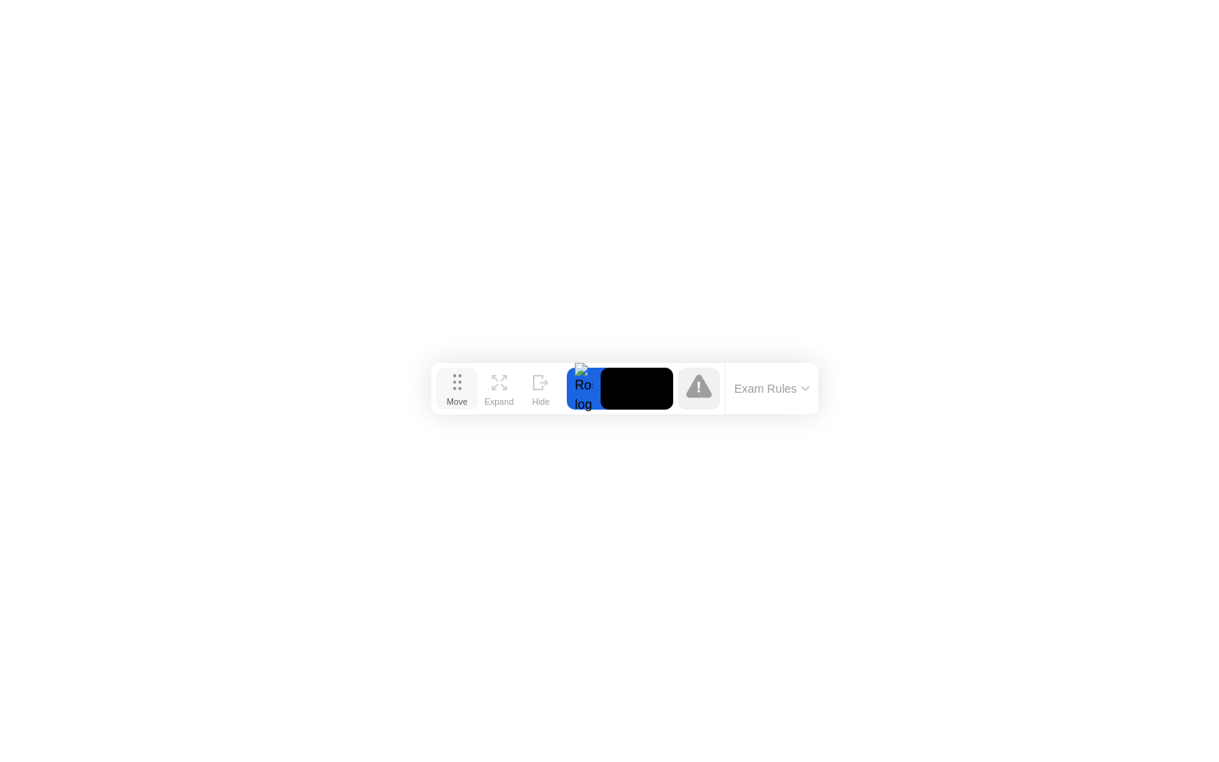
drag, startPoint x: 467, startPoint y: 367, endPoint x: 462, endPoint y: 388, distance: 22.3
click at [462, 397] on div "Move" at bounding box center [456, 402] width 21 height 10
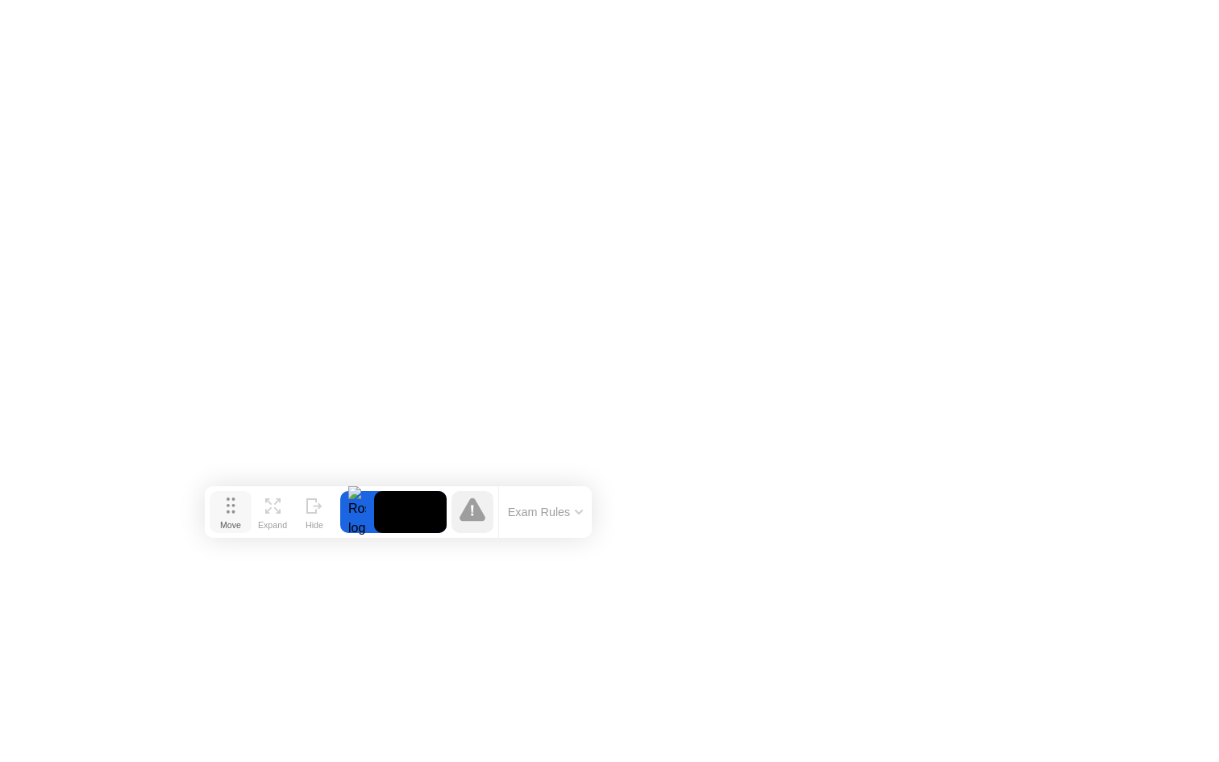
drag, startPoint x: 441, startPoint y: 377, endPoint x: 220, endPoint y: 504, distance: 254.5
click at [220, 504] on button "Move" at bounding box center [231, 512] width 42 height 42
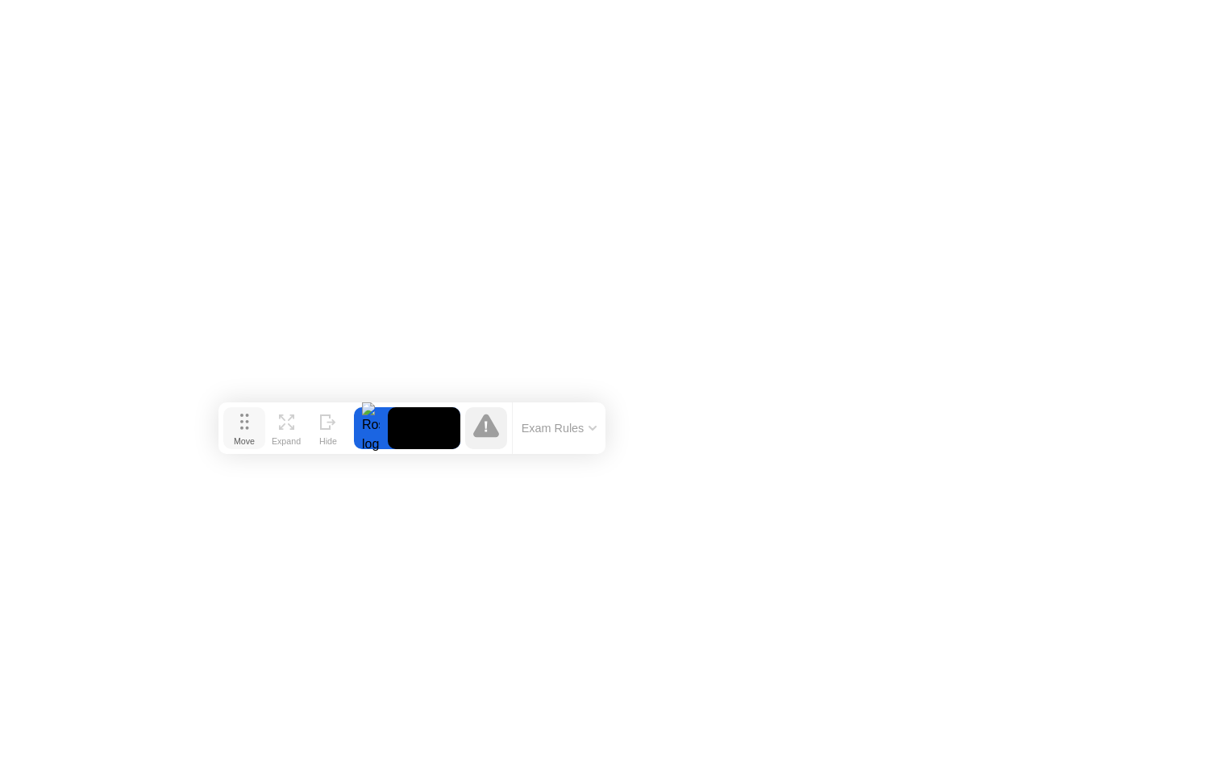
drag, startPoint x: 235, startPoint y: 507, endPoint x: 247, endPoint y: 423, distance: 84.7
click at [247, 424] on icon at bounding box center [244, 421] width 9 height 16
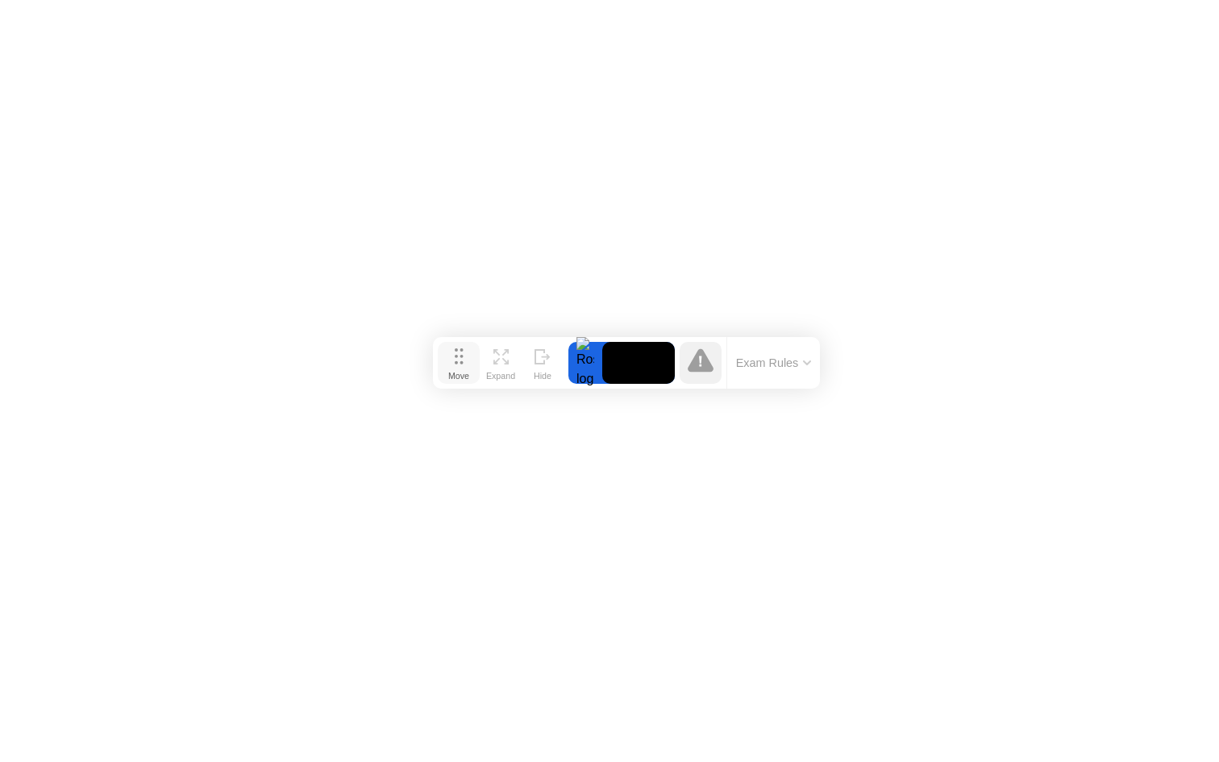
drag, startPoint x: 235, startPoint y: 438, endPoint x: 448, endPoint y: 372, distance: 223.3
click at [448, 372] on div "Move" at bounding box center [458, 376] width 21 height 10
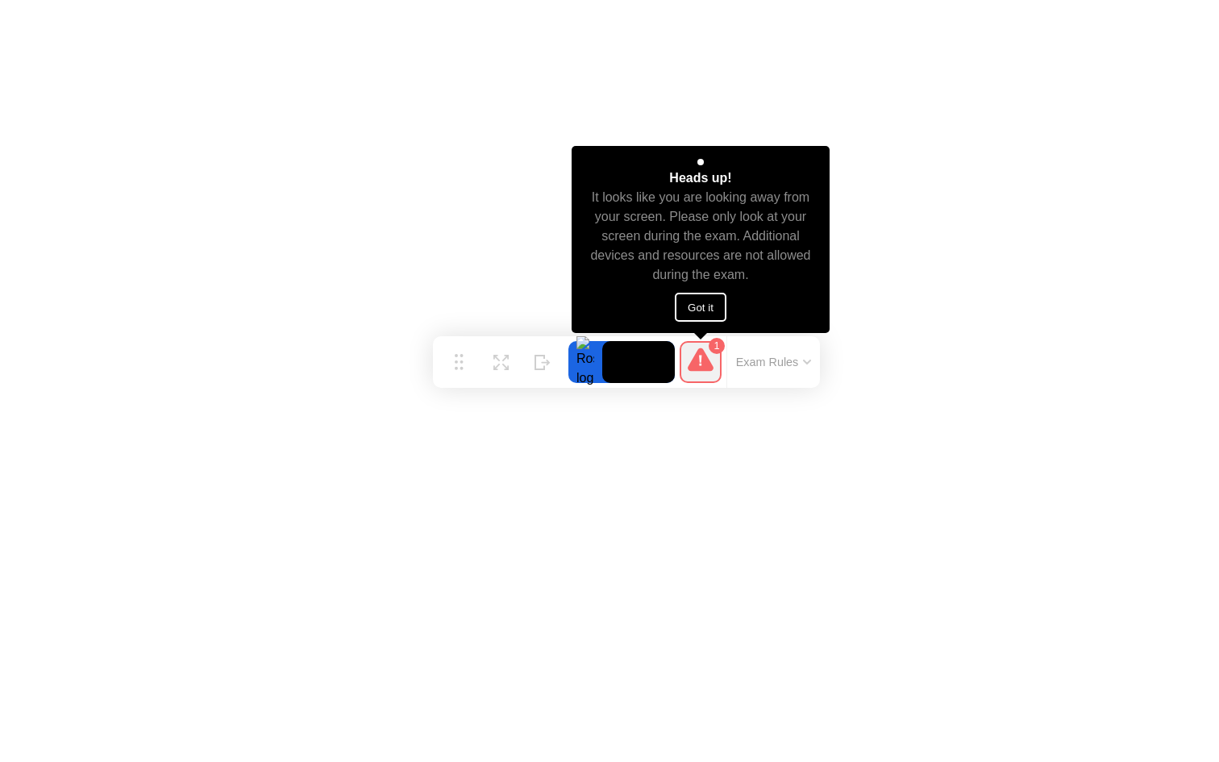
click at [708, 316] on button "Got it" at bounding box center [701, 307] width 52 height 29
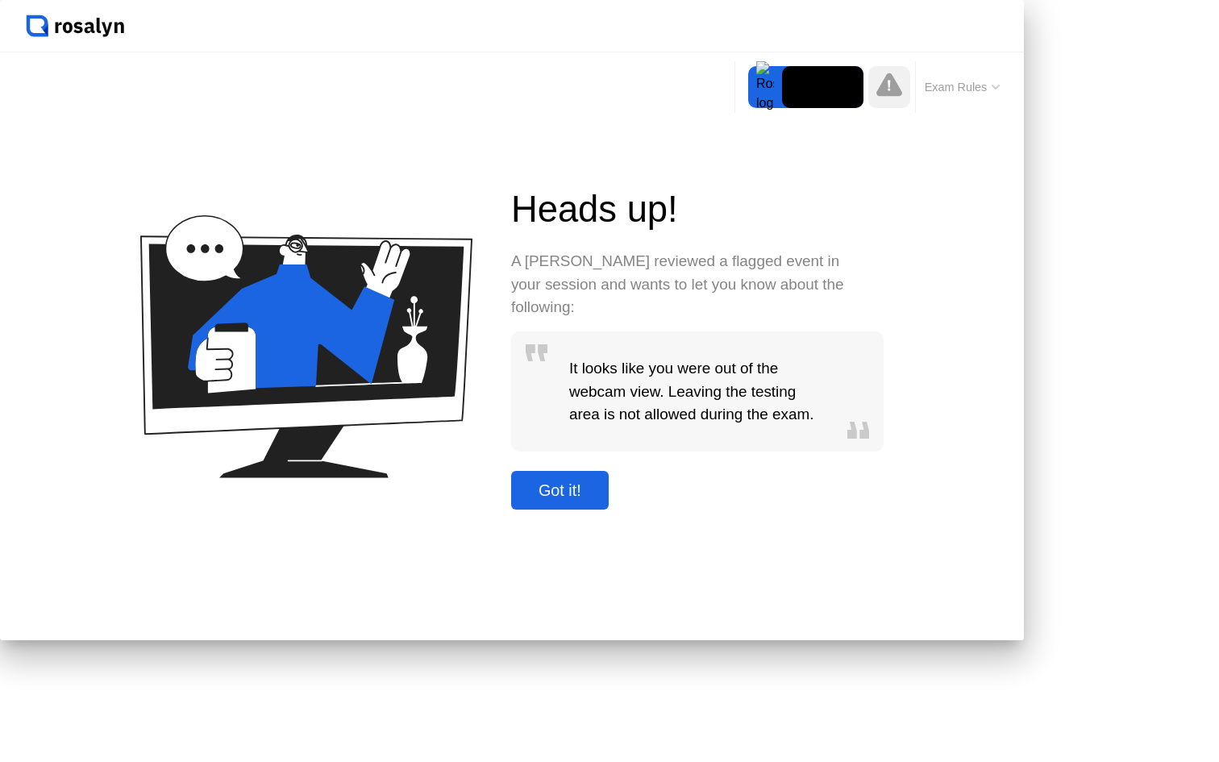
click at [604, 500] on div "Got it!" at bounding box center [560, 490] width 88 height 19
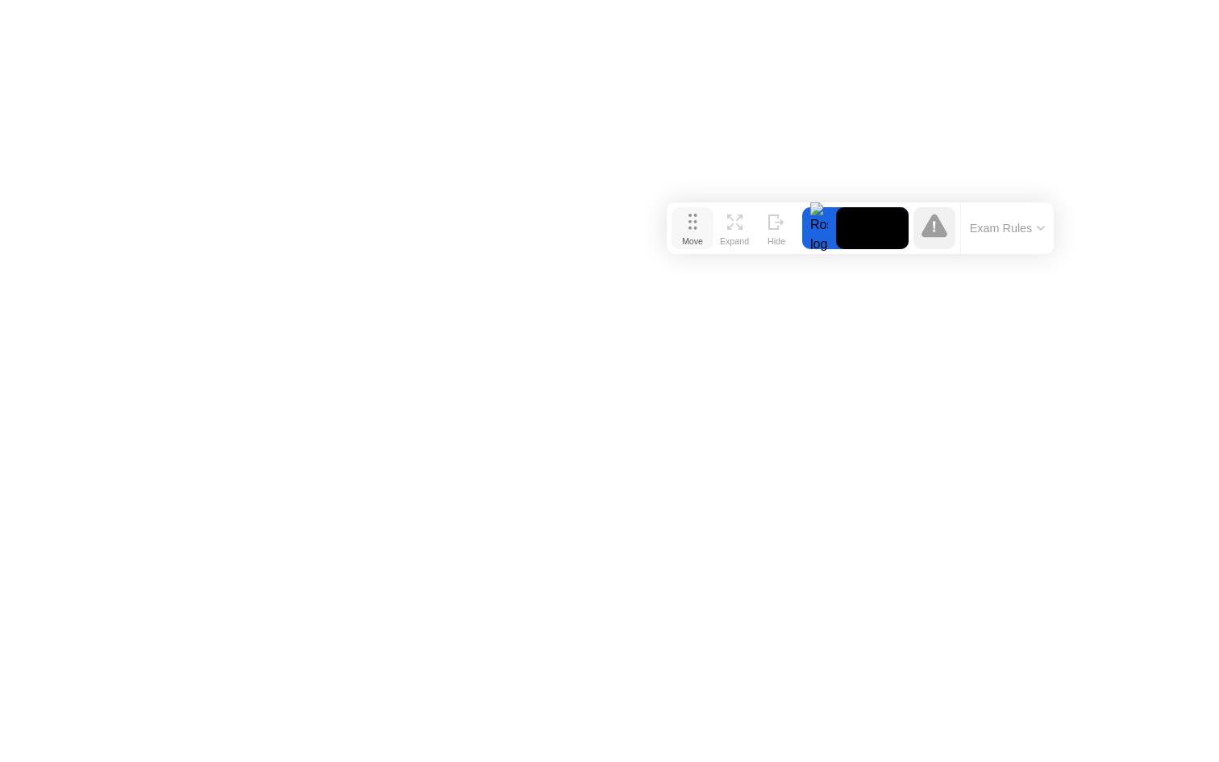
drag, startPoint x: 463, startPoint y: 363, endPoint x: 697, endPoint y: 230, distance: 269.3
click at [697, 230] on button "Move" at bounding box center [692, 228] width 42 height 42
drag, startPoint x: 694, startPoint y: 230, endPoint x: 722, endPoint y: 230, distance: 28.2
click at [722, 230] on button "Move" at bounding box center [721, 229] width 42 height 42
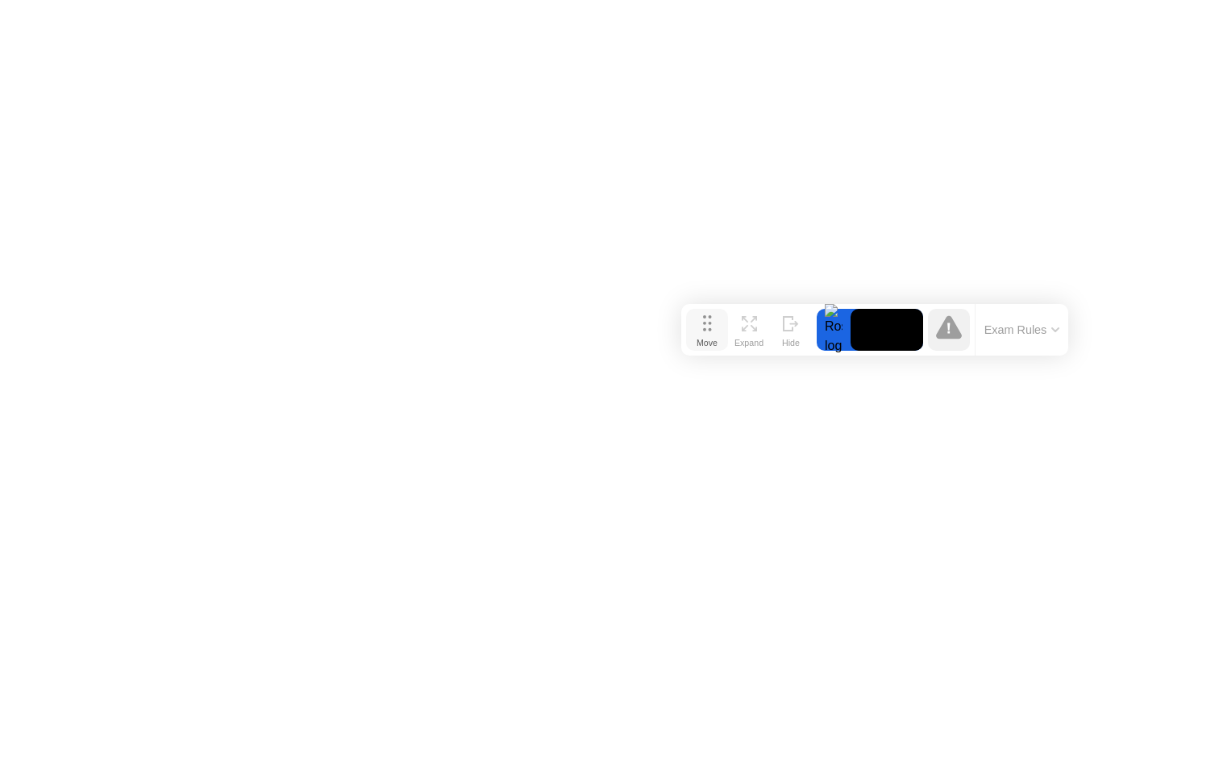
drag, startPoint x: 724, startPoint y: 236, endPoint x: 710, endPoint y: 337, distance: 101.7
click at [710, 338] on div "Move" at bounding box center [706, 343] width 21 height 10
click at [704, 351] on div "Move" at bounding box center [705, 349] width 21 height 10
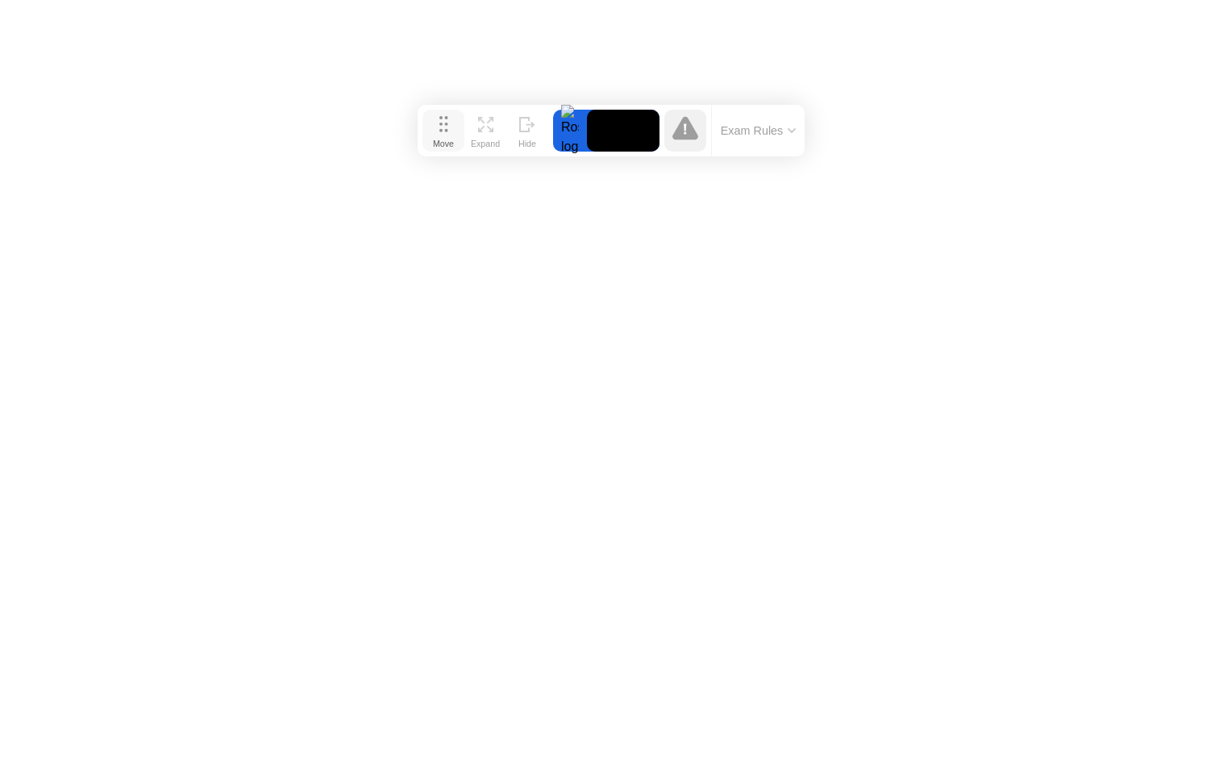
drag, startPoint x: 706, startPoint y: 349, endPoint x: 443, endPoint y: 143, distance: 333.6
click at [443, 143] on div "Move" at bounding box center [443, 144] width 21 height 10
click at [490, 123] on icon at bounding box center [485, 124] width 15 height 15
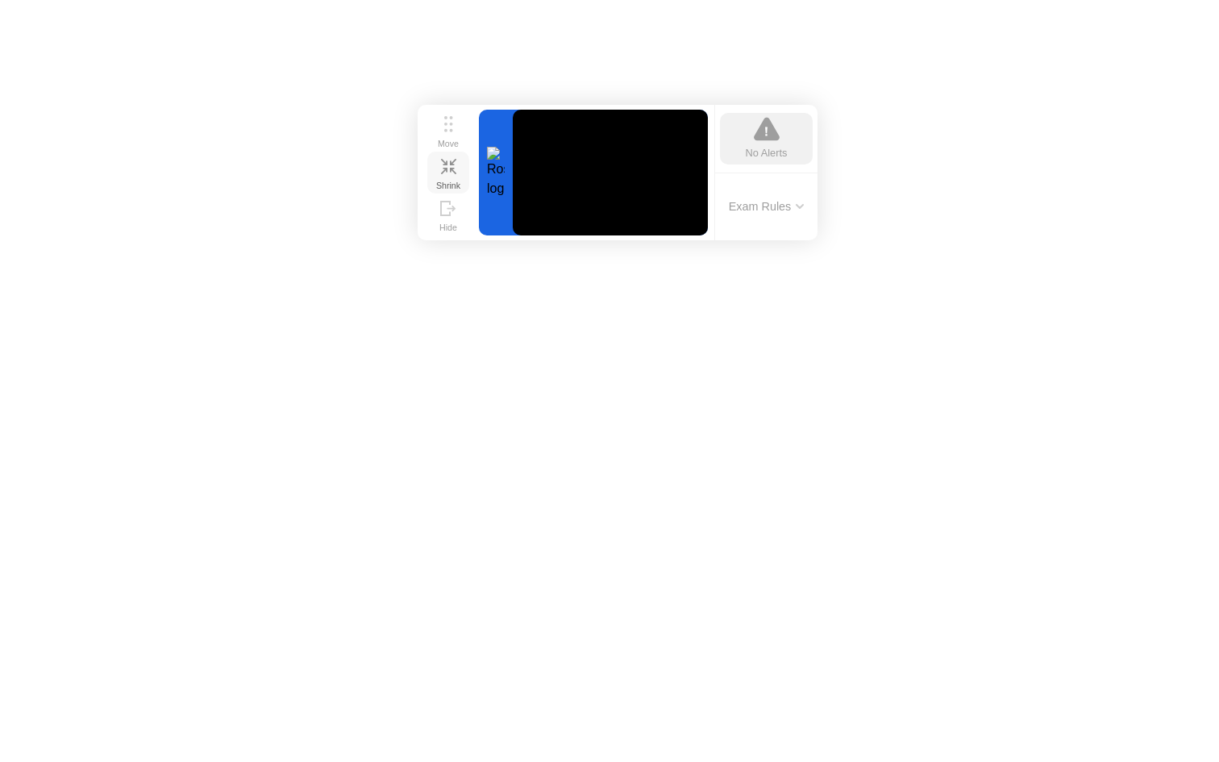
click at [444, 166] on icon at bounding box center [448, 166] width 15 height 15
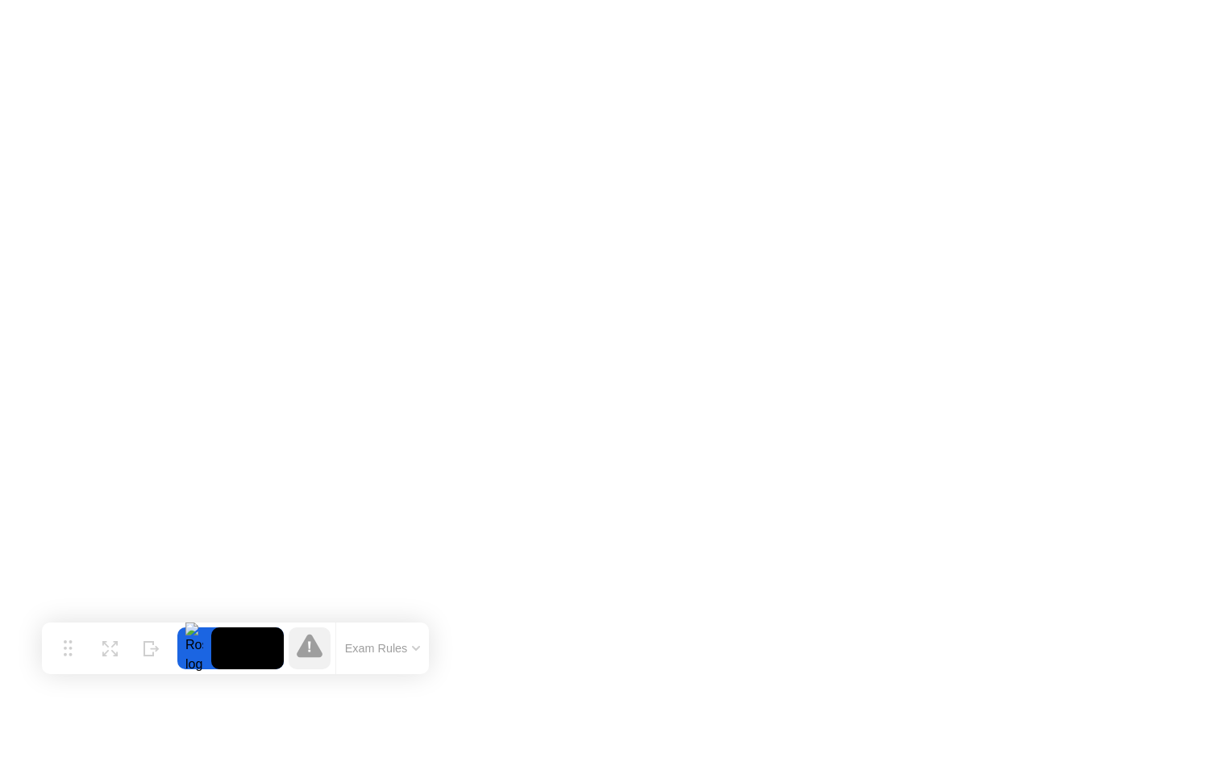
drag, startPoint x: 442, startPoint y: 129, endPoint x: 91, endPoint y: 619, distance: 602.5
click at [66, 646] on icon at bounding box center [68, 648] width 9 height 16
